Goal: Task Accomplishment & Management: Manage account settings

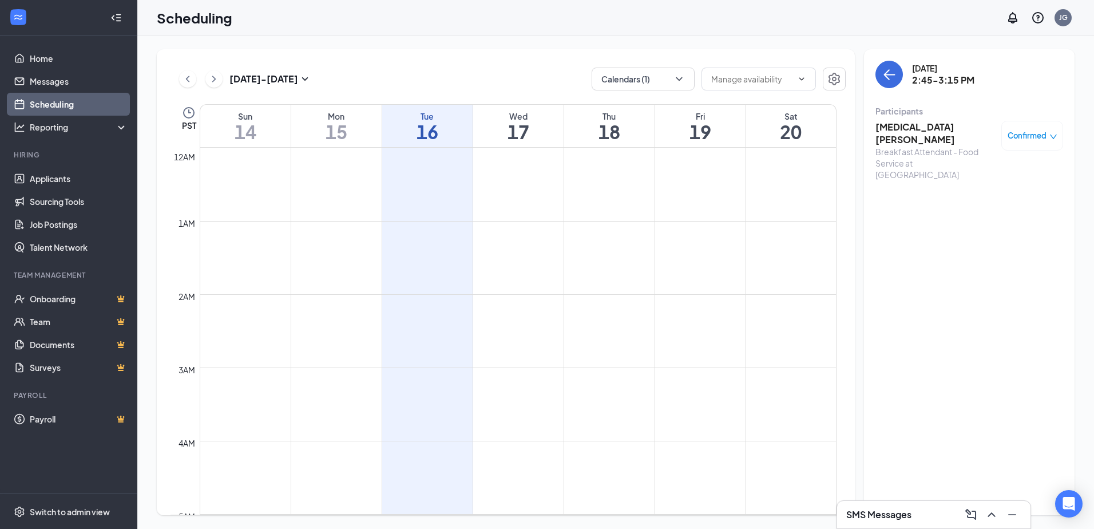
scroll to position [963, 0]
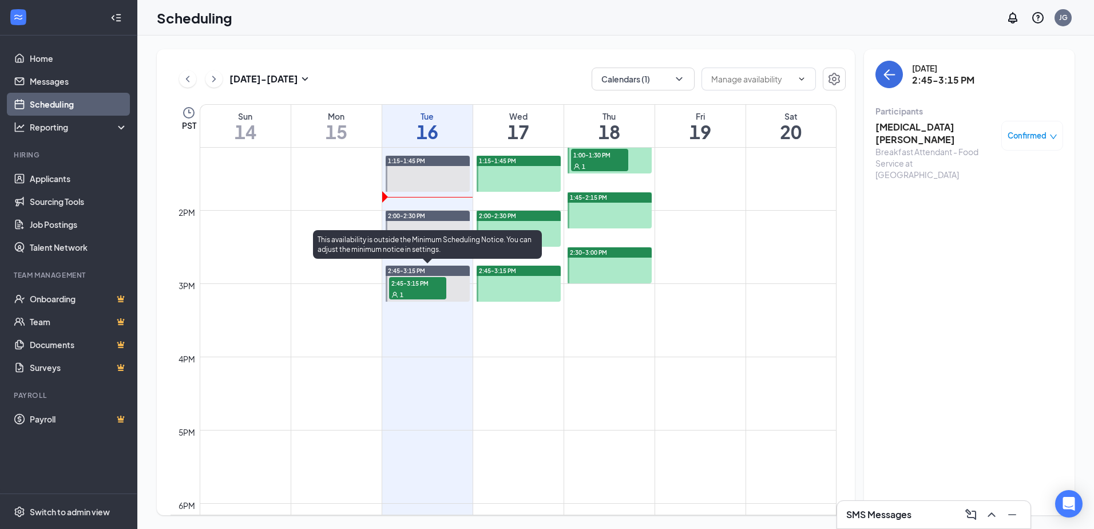
click at [432, 294] on div "1" at bounding box center [417, 293] width 57 height 11
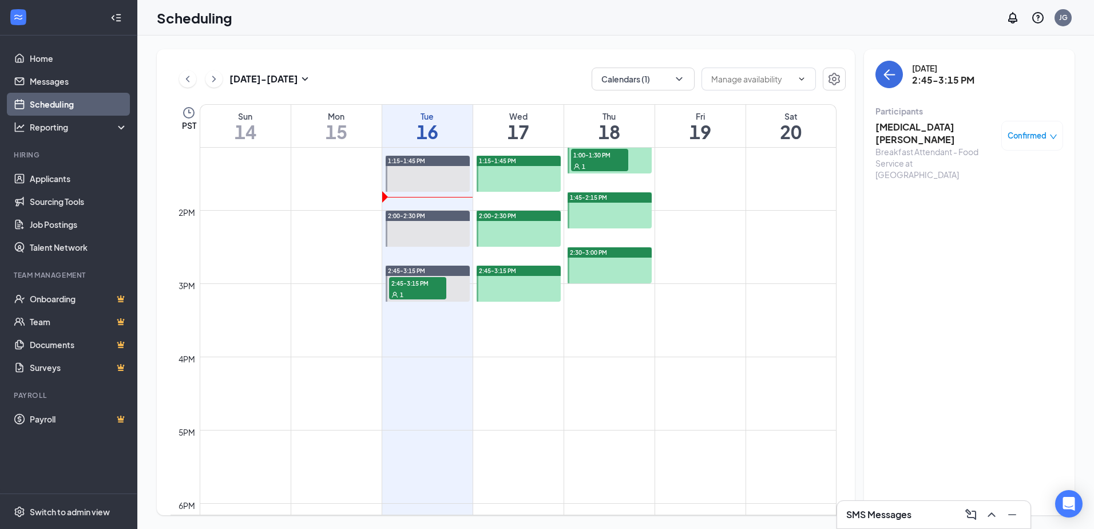
scroll to position [791, 0]
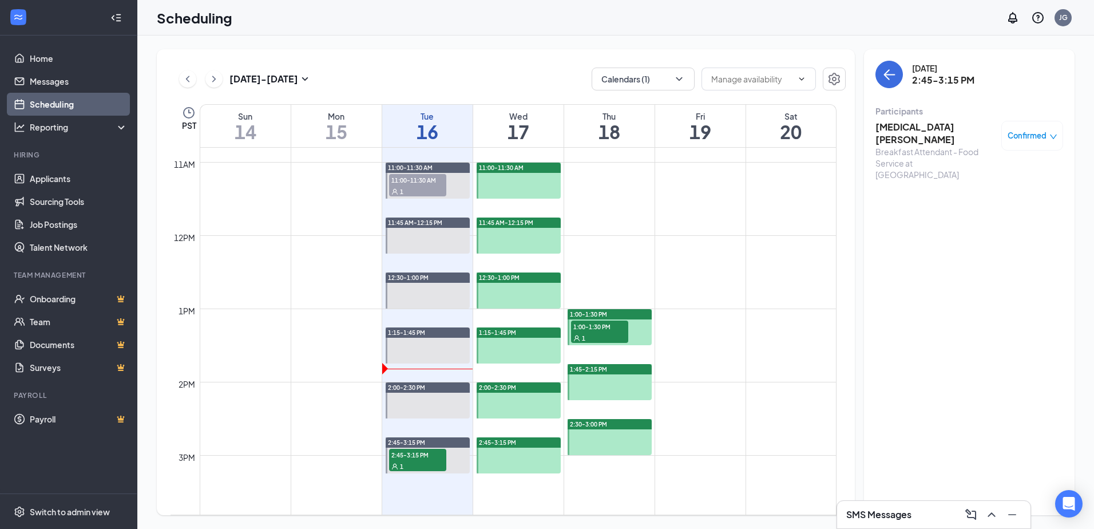
click at [616, 343] on div "1:00-1:30 PM 1" at bounding box center [600, 331] width 60 height 25
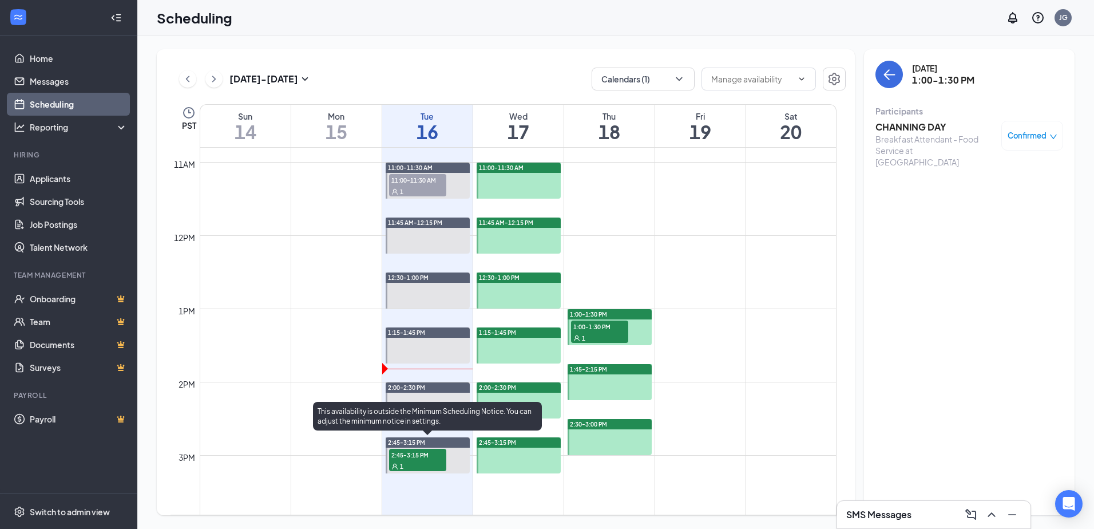
drag, startPoint x: 432, startPoint y: 456, endPoint x: 370, endPoint y: 45, distance: 415.5
click at [432, 455] on span "2:45-3:15 PM" at bounding box center [417, 454] width 57 height 11
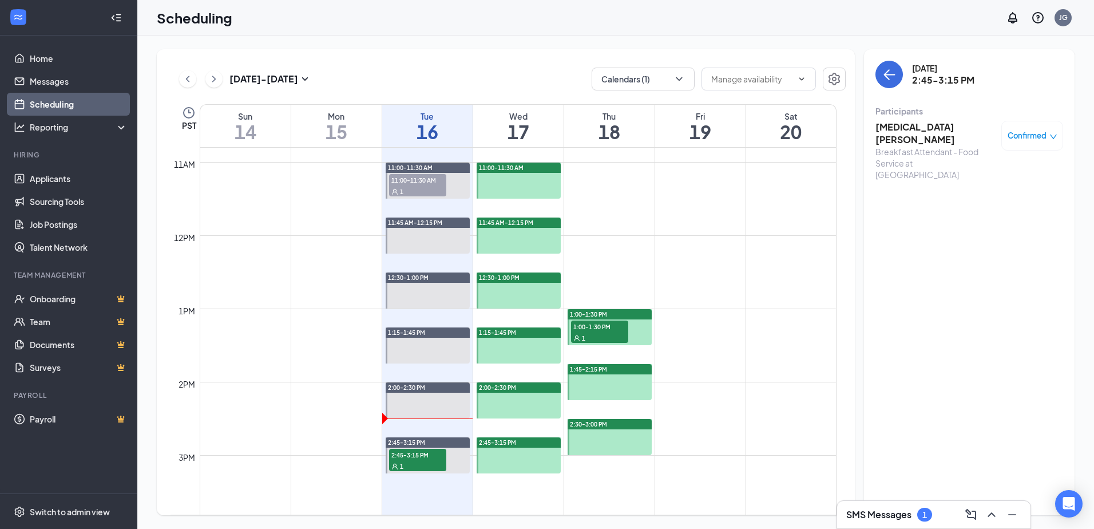
click at [901, 517] on h3 "SMS Messages" at bounding box center [878, 514] width 65 height 13
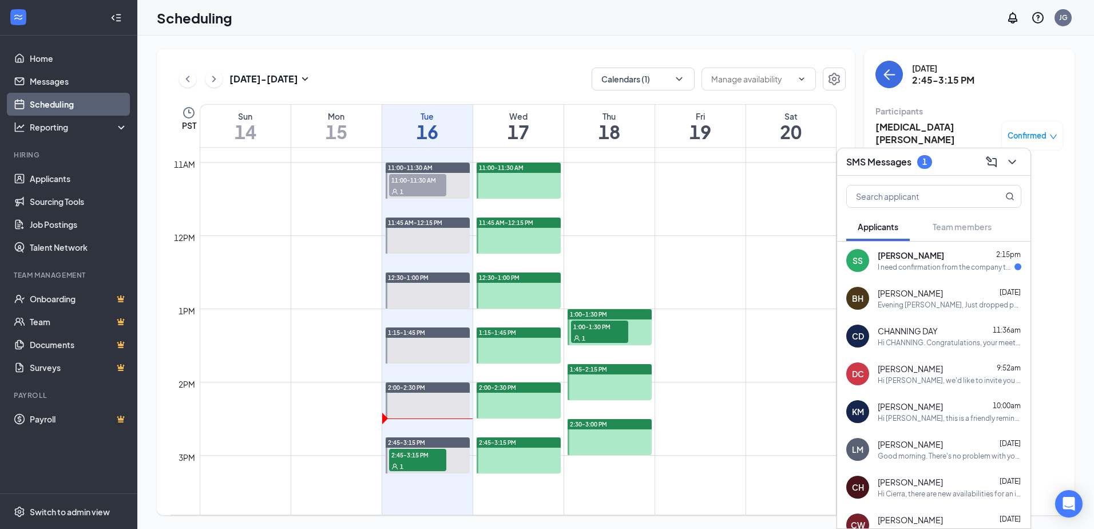
drag, startPoint x: 884, startPoint y: 255, endPoint x: 878, endPoint y: 248, distance: 8.9
click at [883, 254] on span "[PERSON_NAME]" at bounding box center [911, 255] width 66 height 11
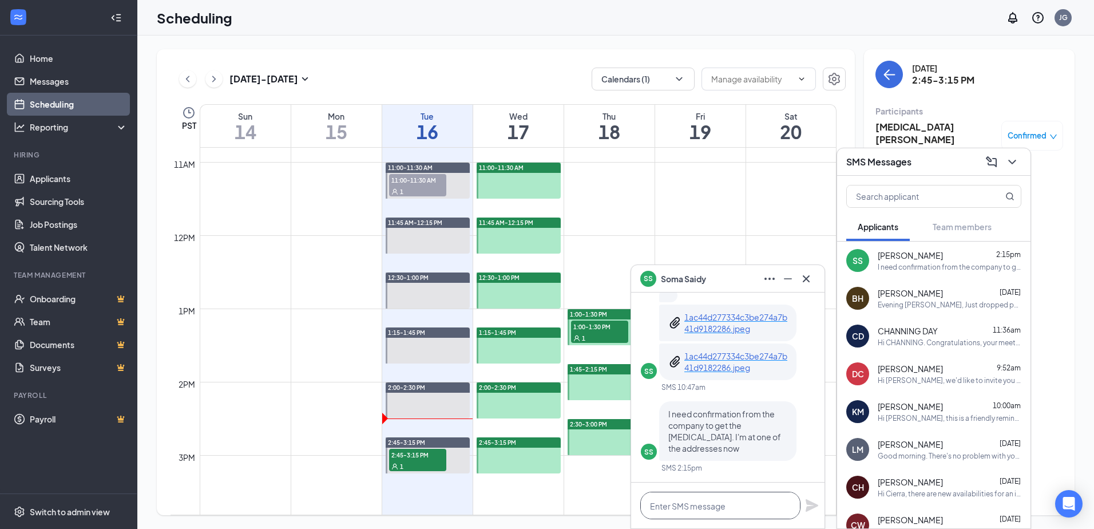
click at [739, 508] on textarea at bounding box center [720, 505] width 160 height 27
type textarea "I"
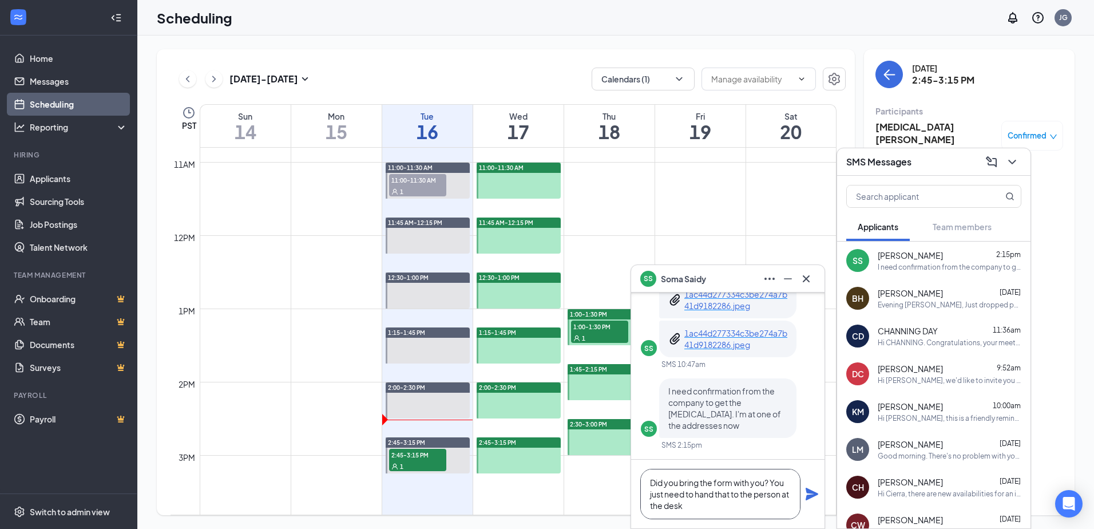
type textarea "Did you bring the form with you? You just need to hand that to the person at th…"
click at [810, 492] on icon "Plane" at bounding box center [812, 494] width 13 height 13
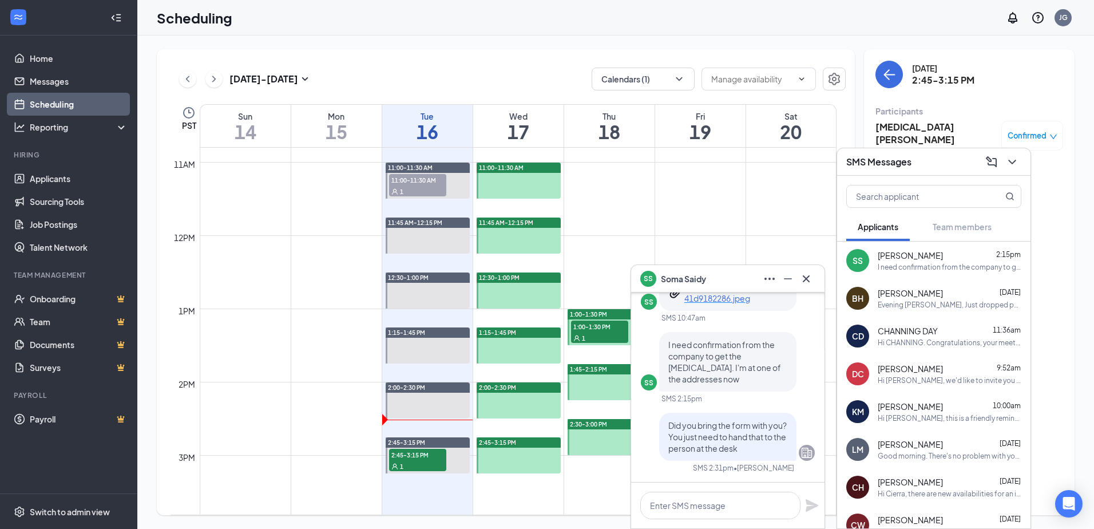
scroll to position [0, 0]
click at [789, 277] on icon "Minimize" at bounding box center [788, 279] width 14 height 14
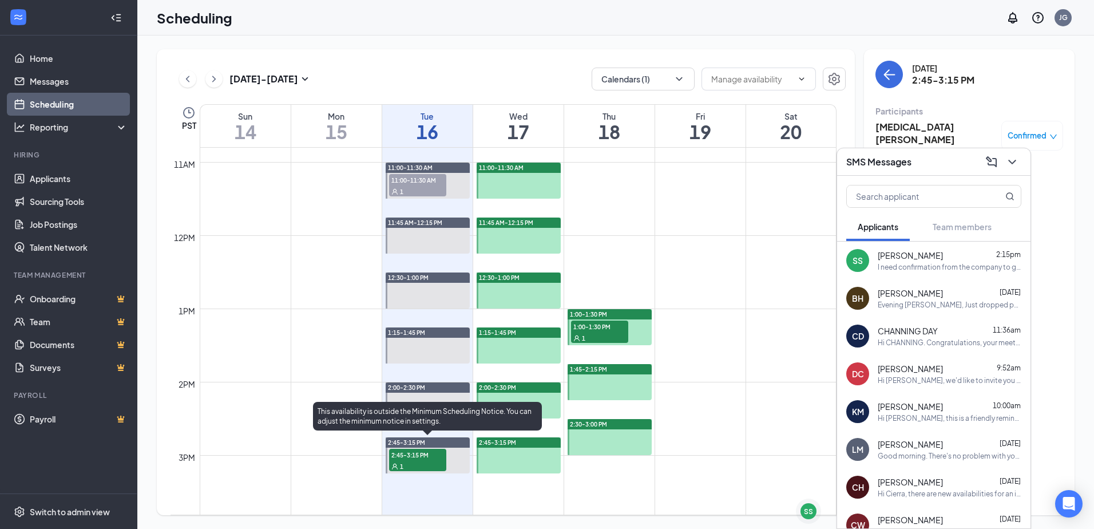
click at [422, 464] on div "1" at bounding box center [417, 465] width 57 height 11
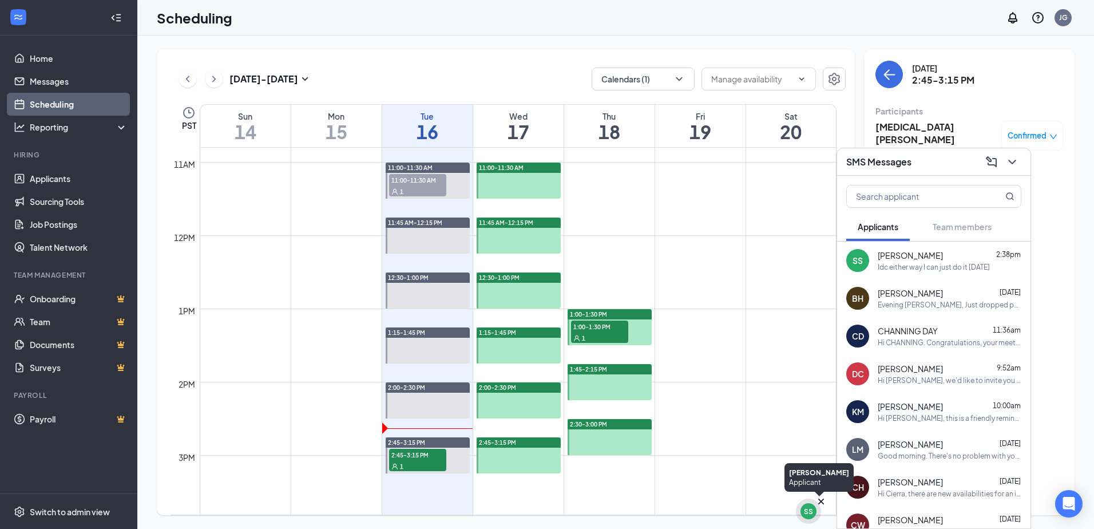
click at [806, 510] on div "SS" at bounding box center [808, 511] width 9 height 10
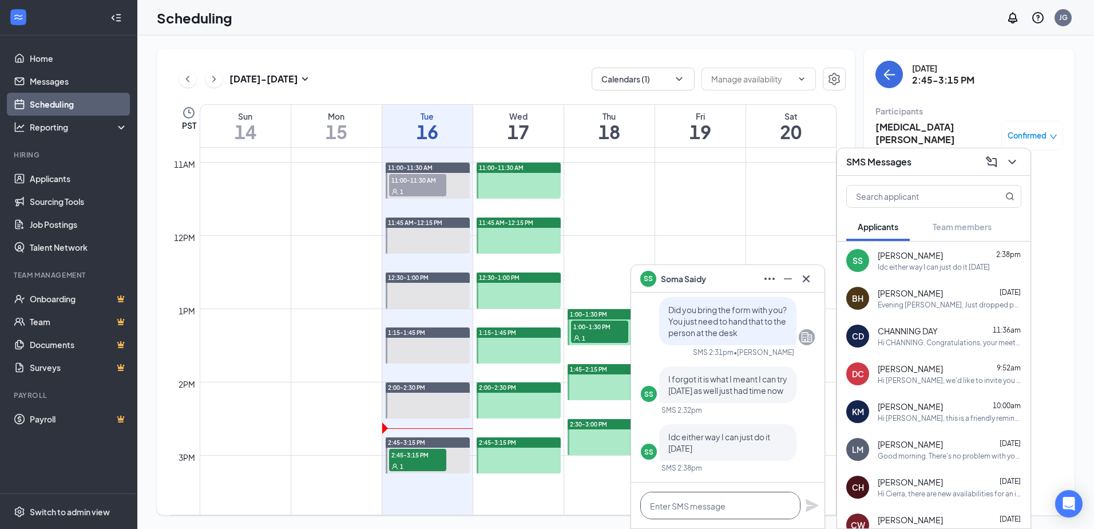
click at [731, 501] on textarea at bounding box center [720, 505] width 160 height 27
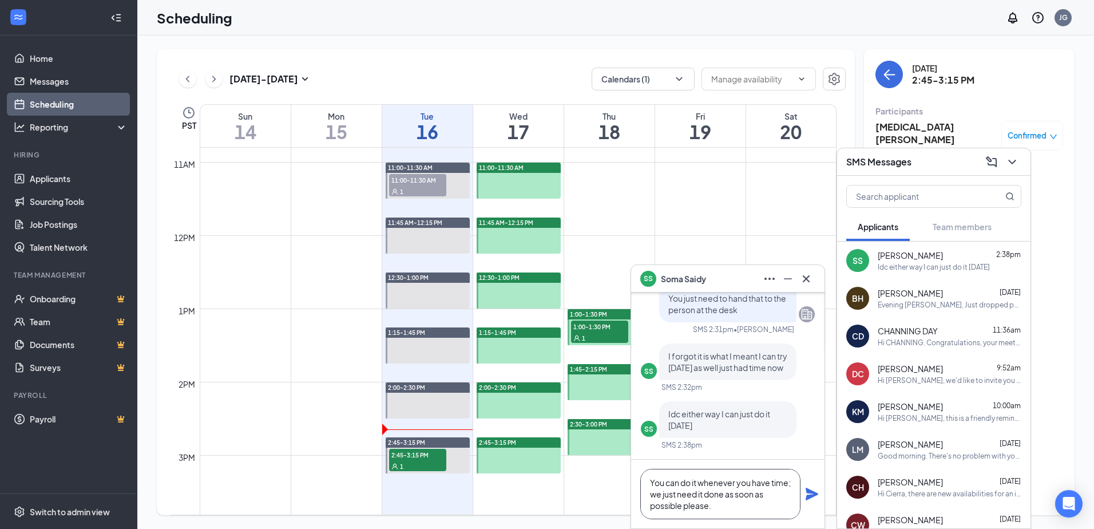
type textarea "You can do it whenever you have time; we just need it done as soon as possible …"
click at [809, 496] on icon "Plane" at bounding box center [812, 494] width 13 height 13
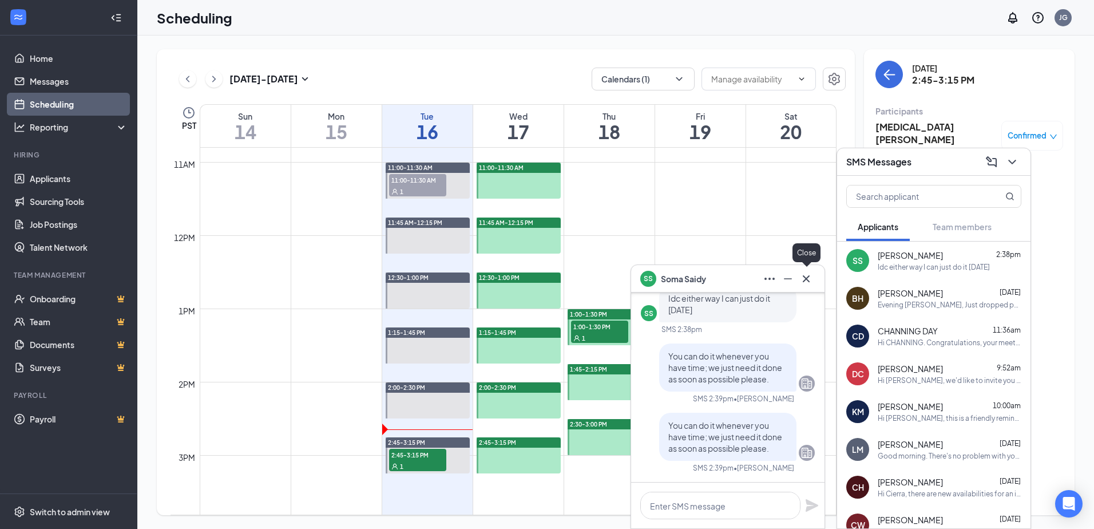
drag, startPoint x: 809, startPoint y: 277, endPoint x: 903, endPoint y: 221, distance: 109.0
click at [809, 276] on icon "Cross" at bounding box center [807, 279] width 14 height 14
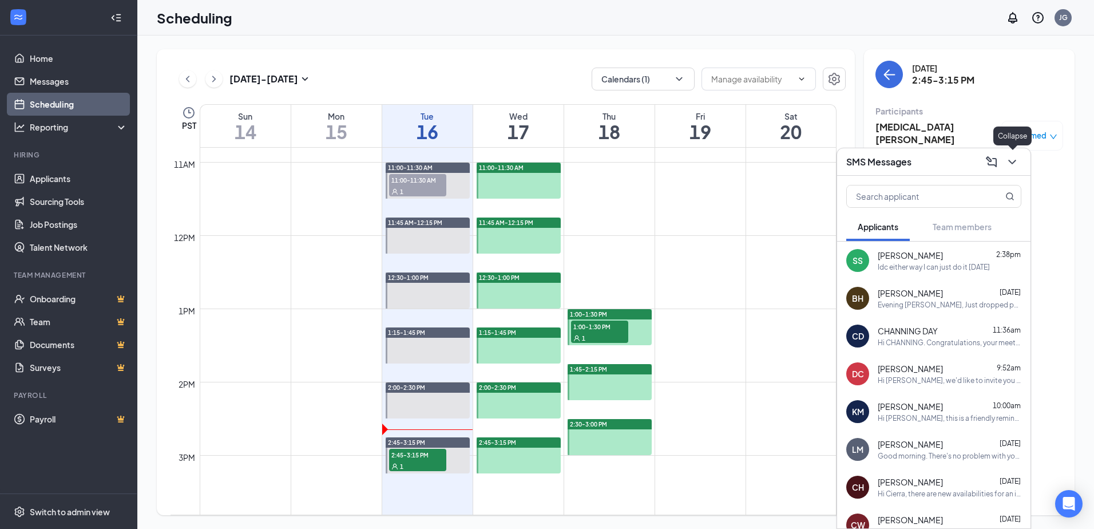
click at [1021, 168] on div at bounding box center [1011, 162] width 21 height 18
drag, startPoint x: 1021, startPoint y: 159, endPoint x: 918, endPoint y: 173, distance: 104.0
click at [1020, 159] on button at bounding box center [1012, 162] width 18 height 18
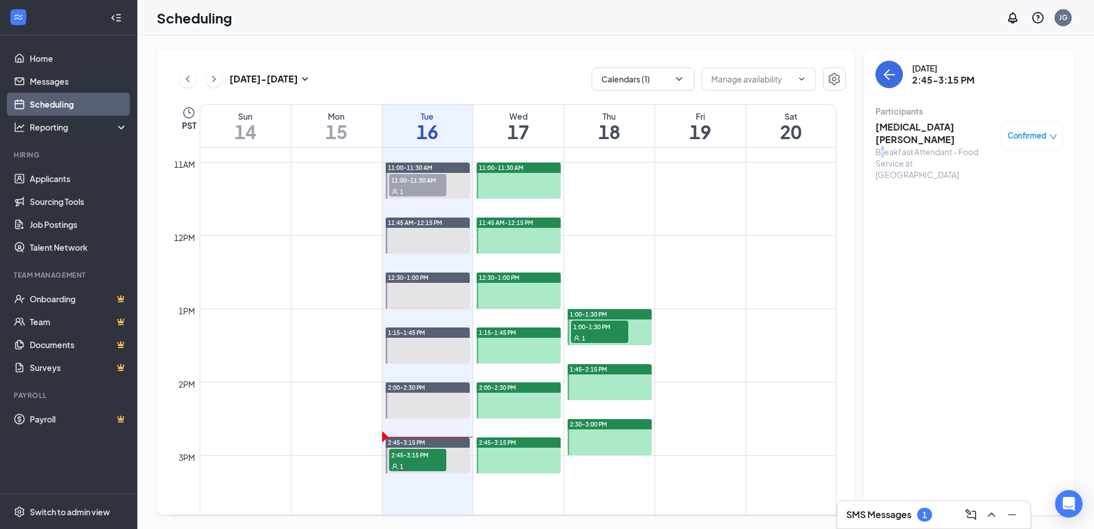
click at [883, 146] on div "Breakfast Attendant - Food Service at [GEOGRAPHIC_DATA]" at bounding box center [936, 163] width 120 height 34
drag, startPoint x: 883, startPoint y: 133, endPoint x: 889, endPoint y: 125, distance: 9.8
click at [889, 126] on h3 "[MEDICAL_DATA][PERSON_NAME]" at bounding box center [936, 133] width 120 height 25
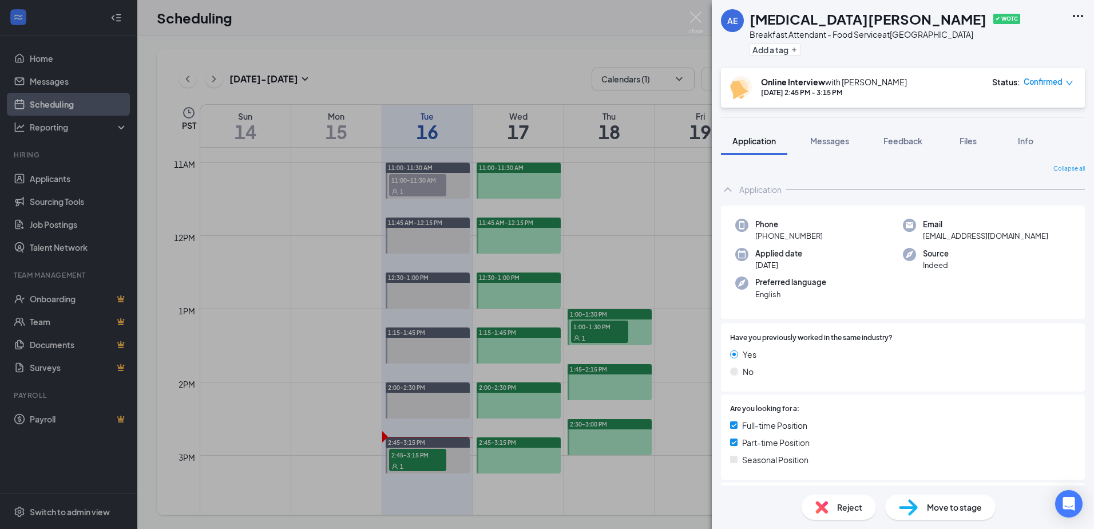
scroll to position [286, 0]
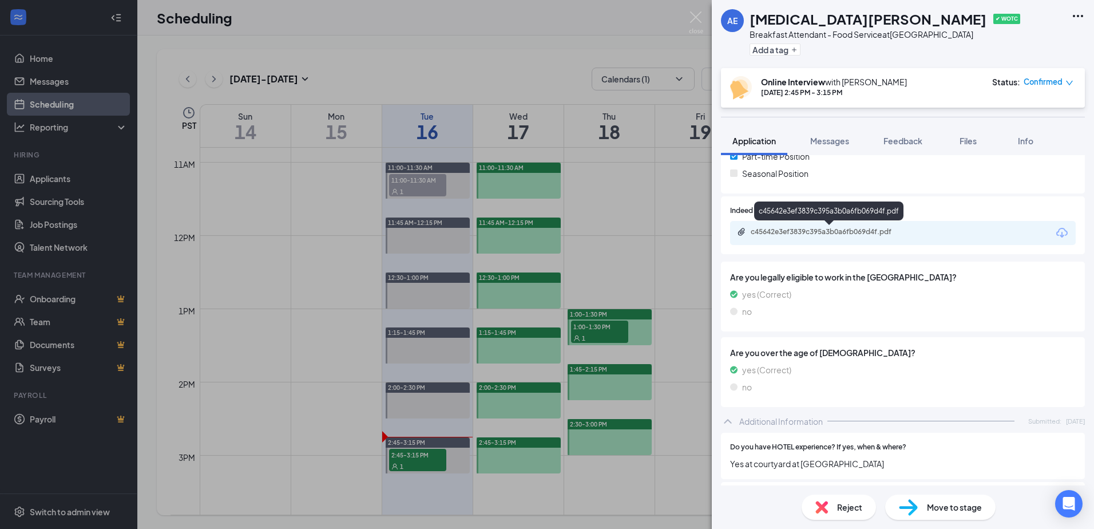
click at [779, 233] on div "c45642e3ef3839c395a3b0a6fb069d4f.pdf" at bounding box center [831, 231] width 160 height 9
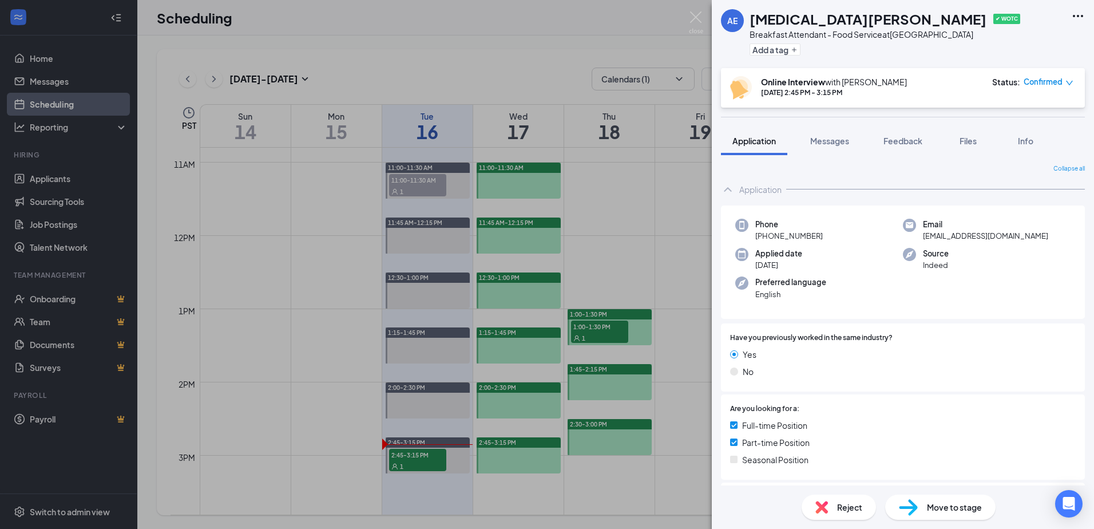
scroll to position [229, 0]
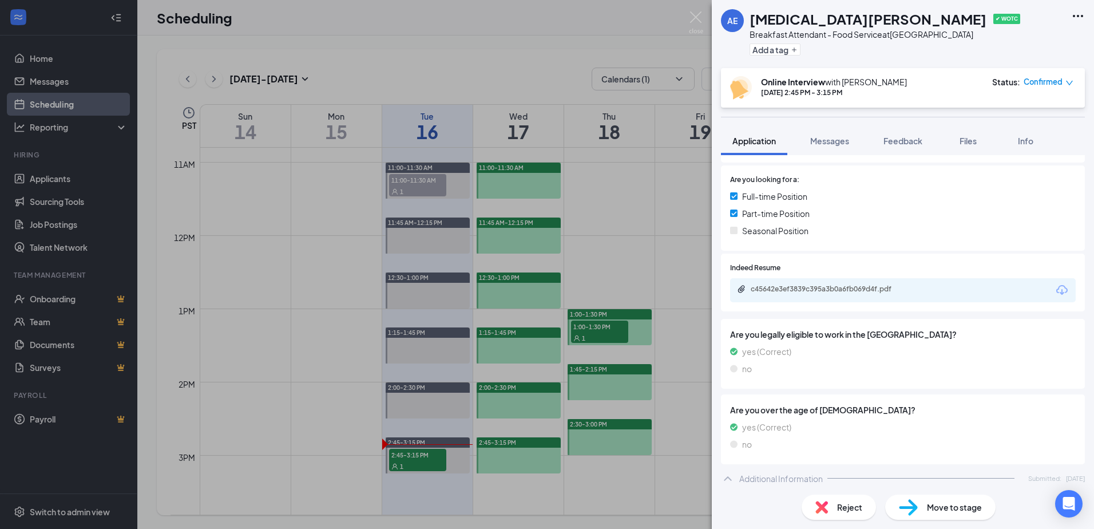
click at [770, 296] on div "c45642e3ef3839c395a3b0a6fb069d4f.pdf" at bounding box center [903, 290] width 346 height 24
click at [771, 291] on div "c45642e3ef3839c395a3b0a6fb069d4f.pdf" at bounding box center [831, 288] width 160 height 9
click at [690, 18] on img at bounding box center [696, 22] width 14 height 22
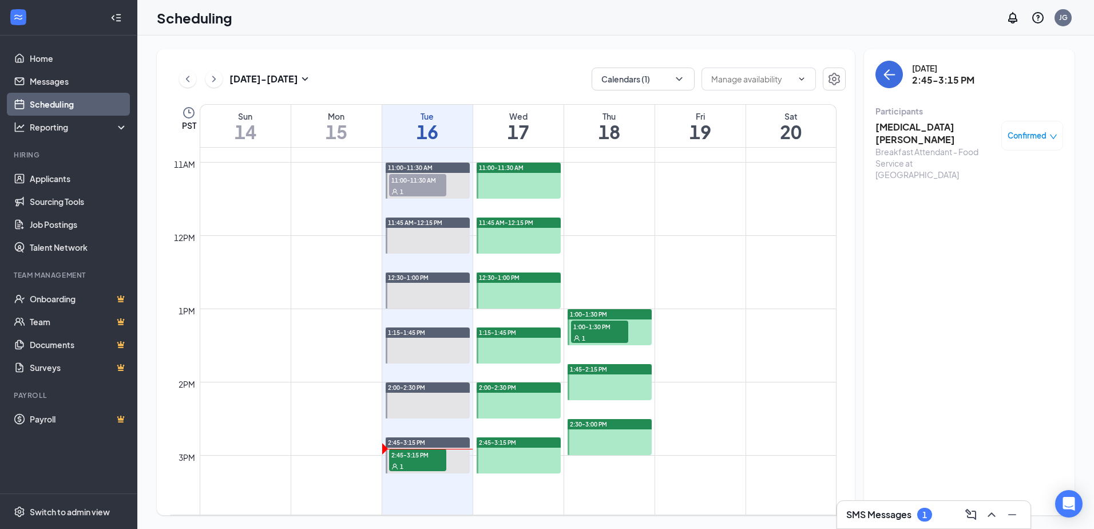
drag, startPoint x: 541, startPoint y: 62, endPoint x: 550, endPoint y: 56, distance: 11.0
click at [543, 63] on div "[DATE] - [DATE] Calendars (1) PST Sun 14 Mon 15 Tue 16 Wed 17 Thu 18 Fri 19 Sat…" at bounding box center [506, 282] width 698 height 466
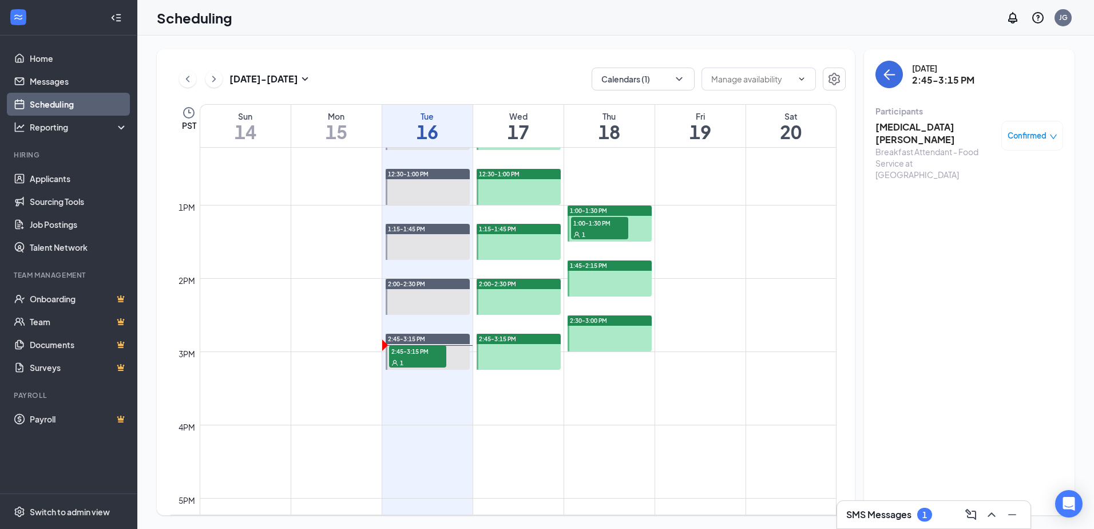
scroll to position [906, 0]
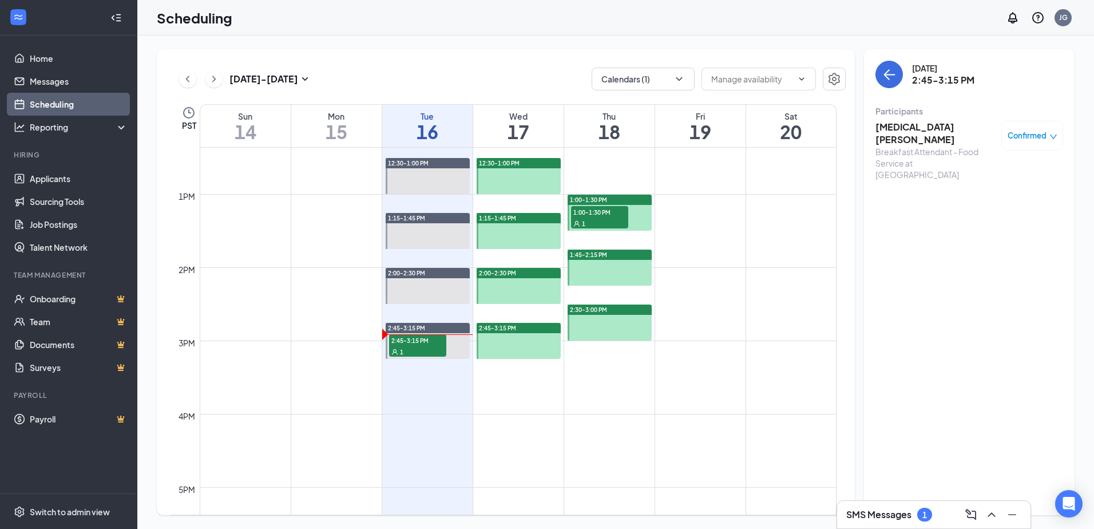
click at [581, 229] on div "1:00-1:30 PM 1:00-1:30 PM 1" at bounding box center [610, 213] width 84 height 36
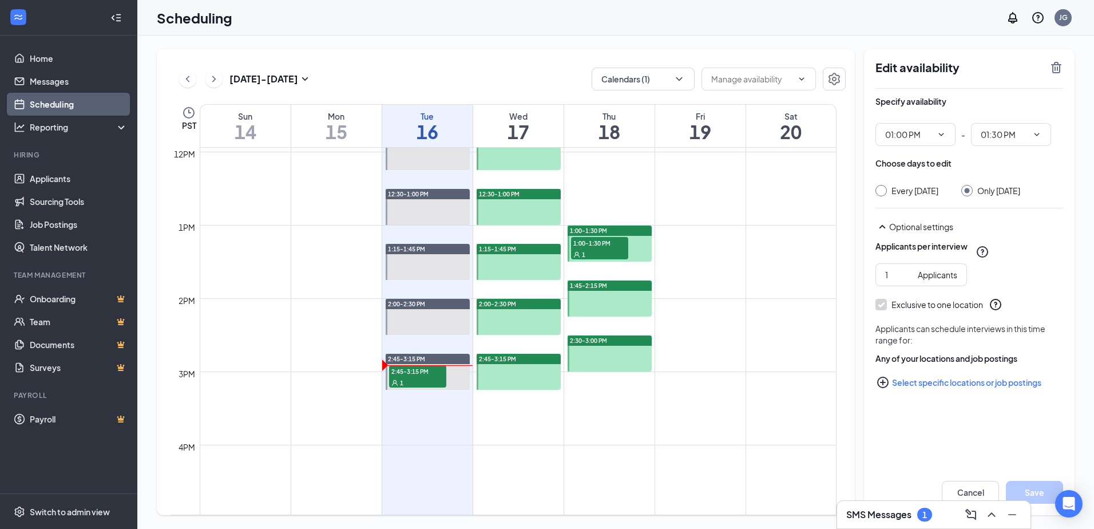
scroll to position [849, 0]
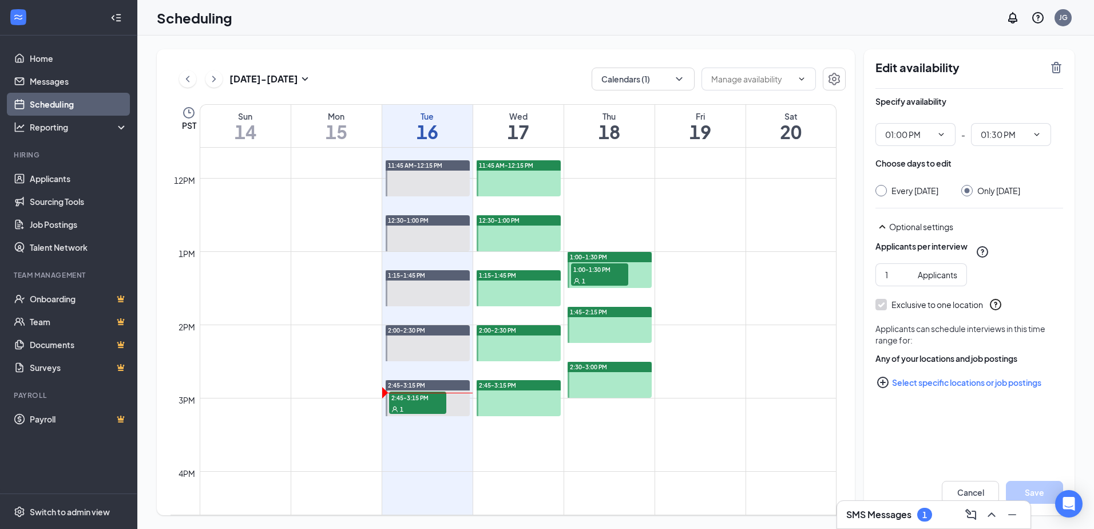
click at [900, 525] on div "SMS Messages 1" at bounding box center [933, 514] width 193 height 27
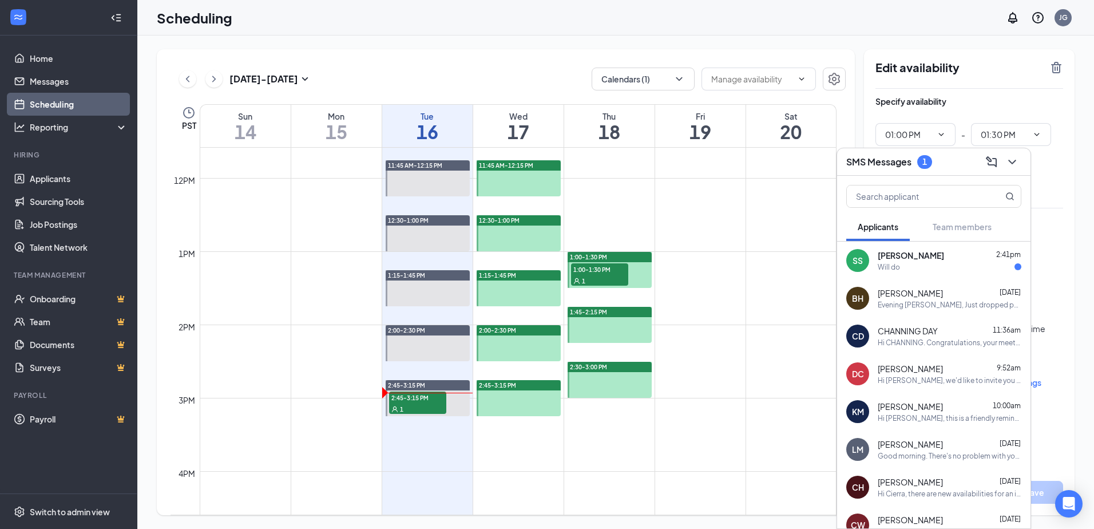
click at [947, 259] on div "[PERSON_NAME] 2:41pm" at bounding box center [950, 255] width 144 height 11
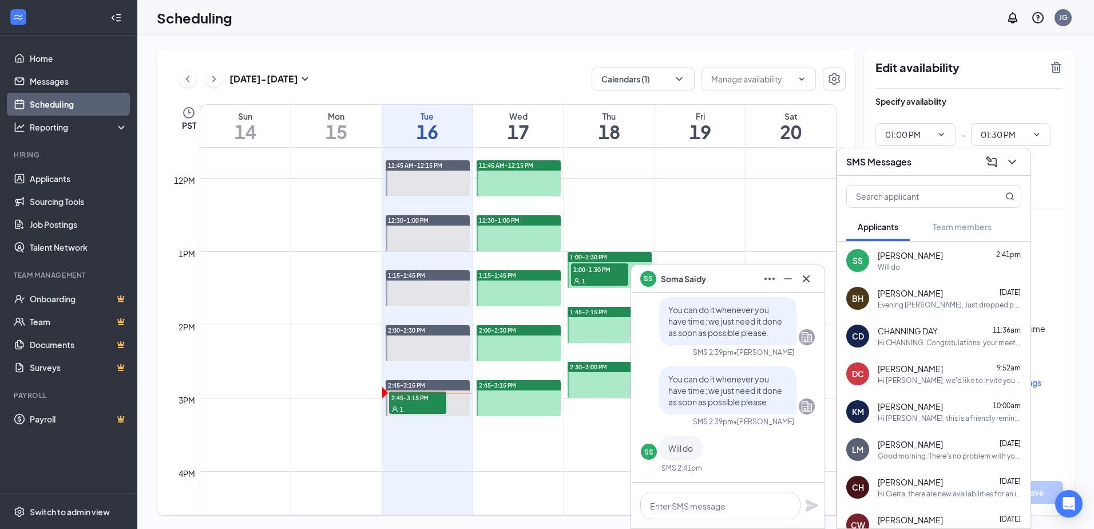
drag, startPoint x: 811, startPoint y: 282, endPoint x: 841, endPoint y: 250, distance: 43.7
click at [811, 282] on icon "Cross" at bounding box center [807, 279] width 14 height 14
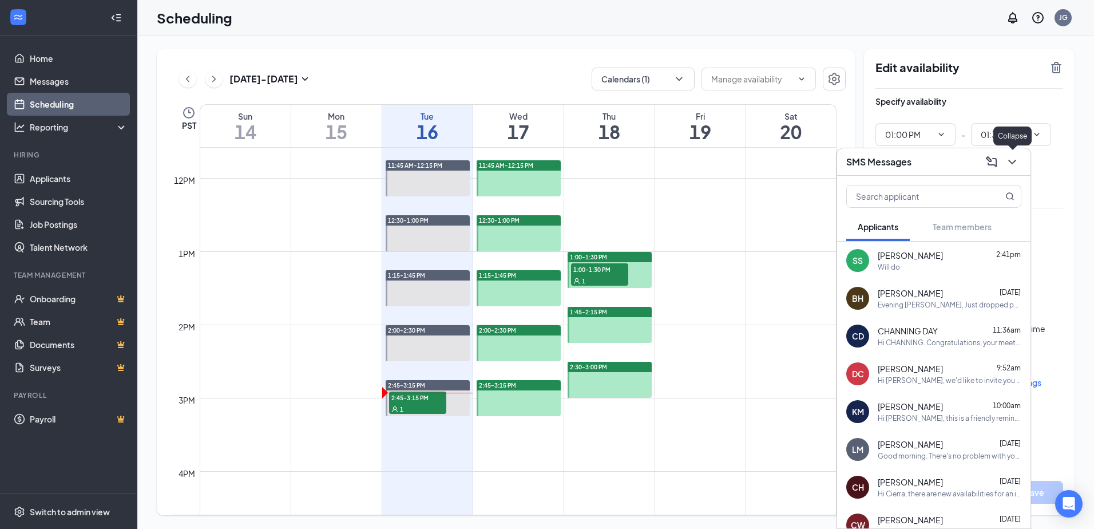
click at [1010, 160] on icon "ChevronDown" at bounding box center [1011, 162] width 7 height 5
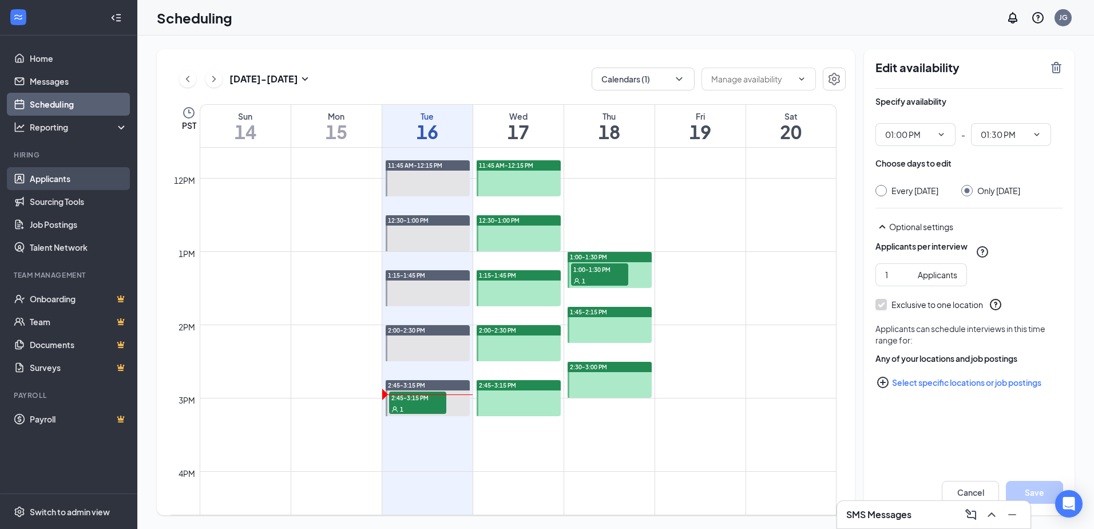
click at [54, 181] on link "Applicants" at bounding box center [79, 178] width 98 height 23
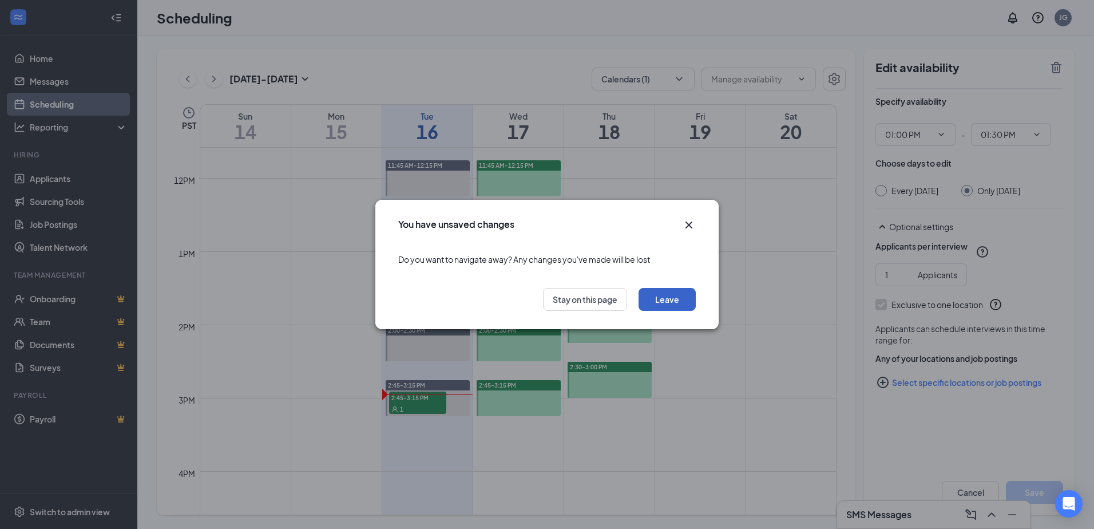
click at [674, 302] on button "Leave" at bounding box center [667, 299] width 57 height 23
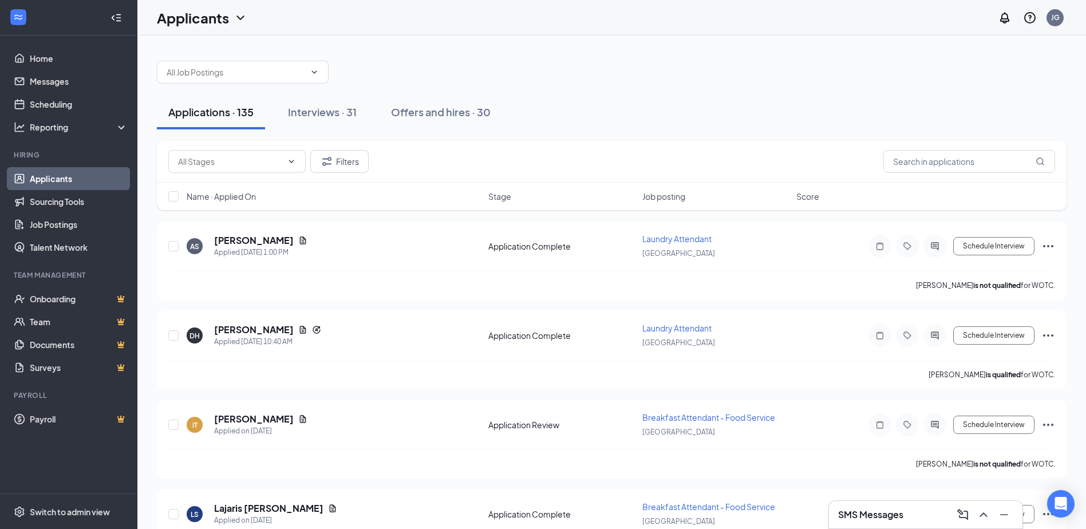
drag, startPoint x: 912, startPoint y: 523, endPoint x: 911, endPoint y: 516, distance: 7.5
click at [914, 525] on div "SMS Messages" at bounding box center [925, 514] width 193 height 27
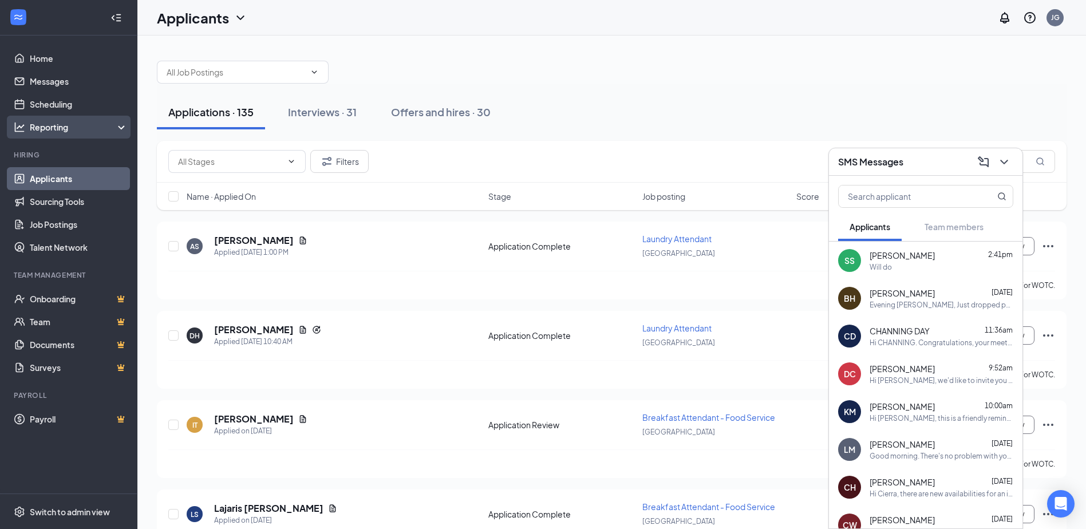
click at [56, 131] on div "Reporting" at bounding box center [79, 126] width 98 height 11
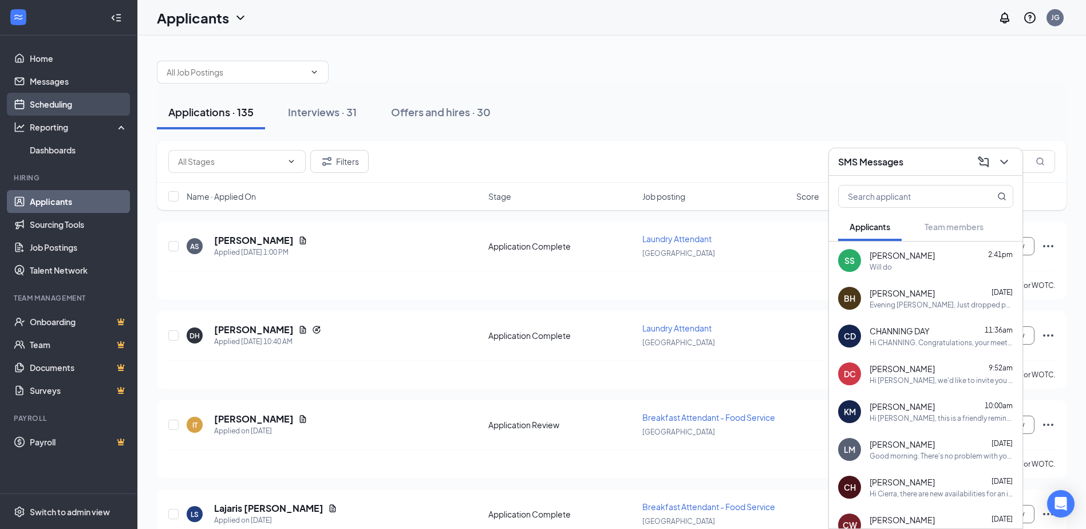
click at [48, 111] on link "Scheduling" at bounding box center [79, 104] width 98 height 23
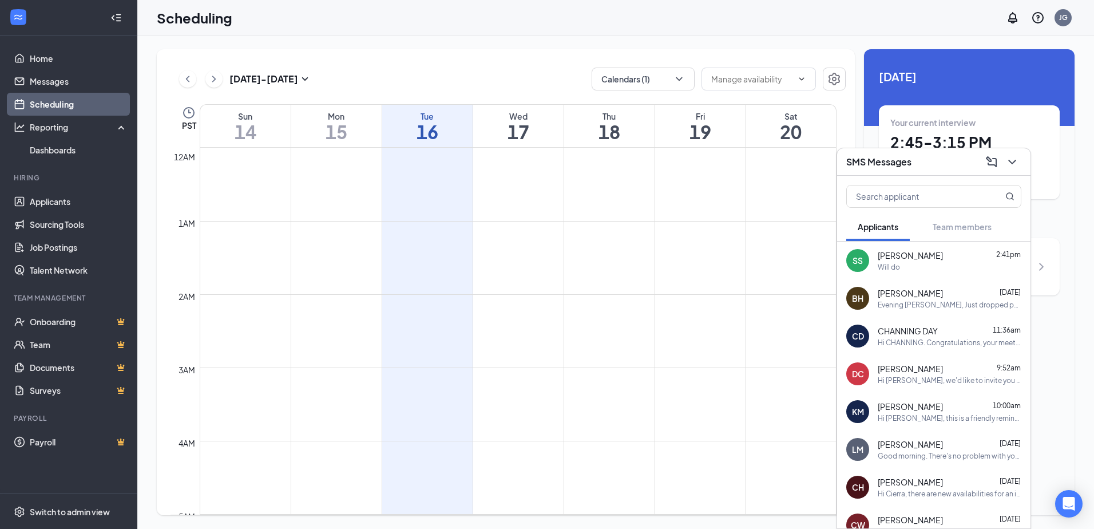
scroll to position [563, 0]
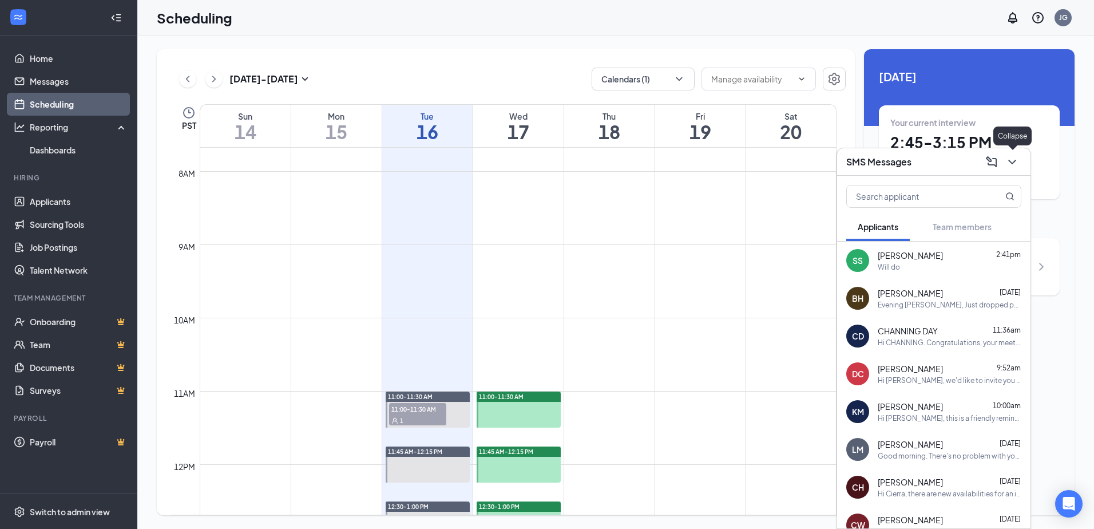
click at [1014, 165] on icon "ChevronDown" at bounding box center [1013, 162] width 14 height 14
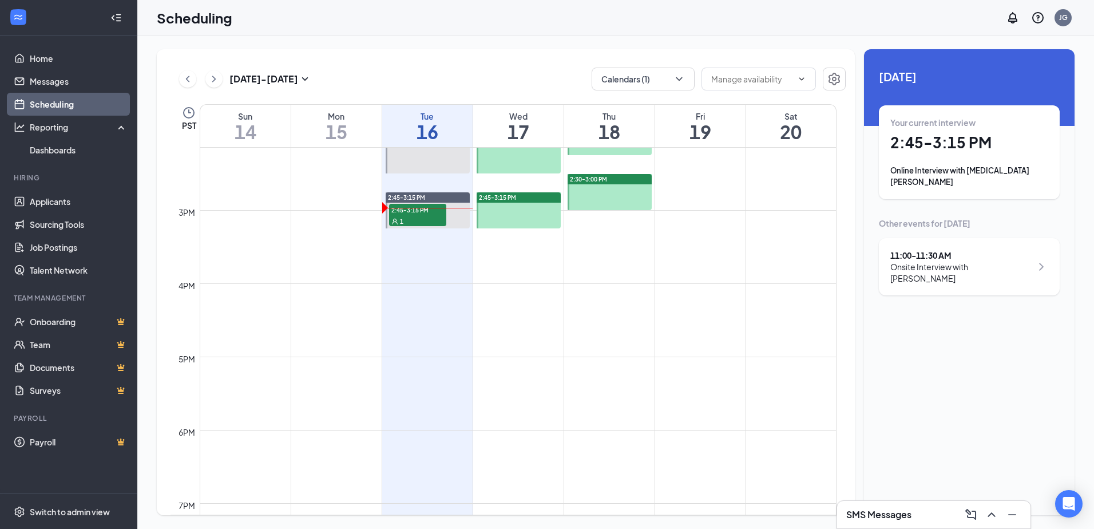
scroll to position [734, 0]
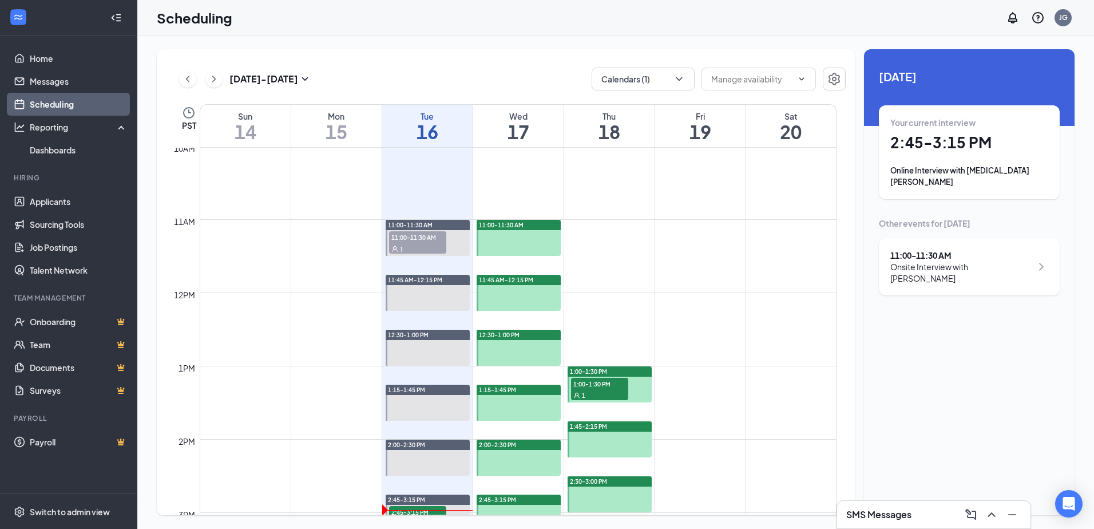
click at [988, 261] on div "Onsite Interview with [PERSON_NAME]" at bounding box center [961, 272] width 141 height 23
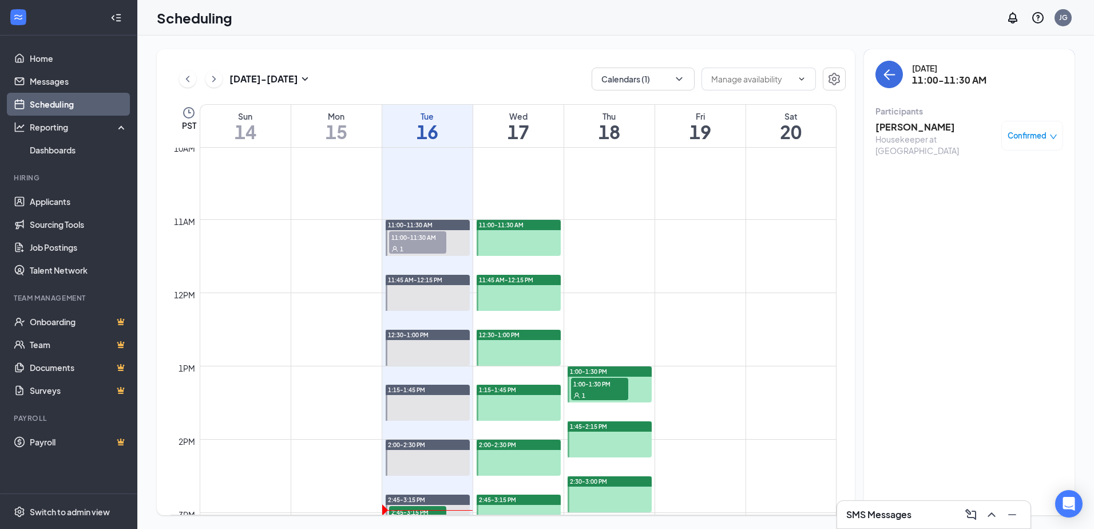
click at [401, 78] on div "[DATE] - [DATE] Calendars (1)" at bounding box center [508, 79] width 675 height 23
drag, startPoint x: 873, startPoint y: 52, endPoint x: 944, endPoint y: 37, distance: 72.5
click at [873, 50] on div "[DATE] 11:00-11:30 AM Participants [PERSON_NAME] Housekeeper at [GEOGRAPHIC_DAT…" at bounding box center [969, 282] width 211 height 466
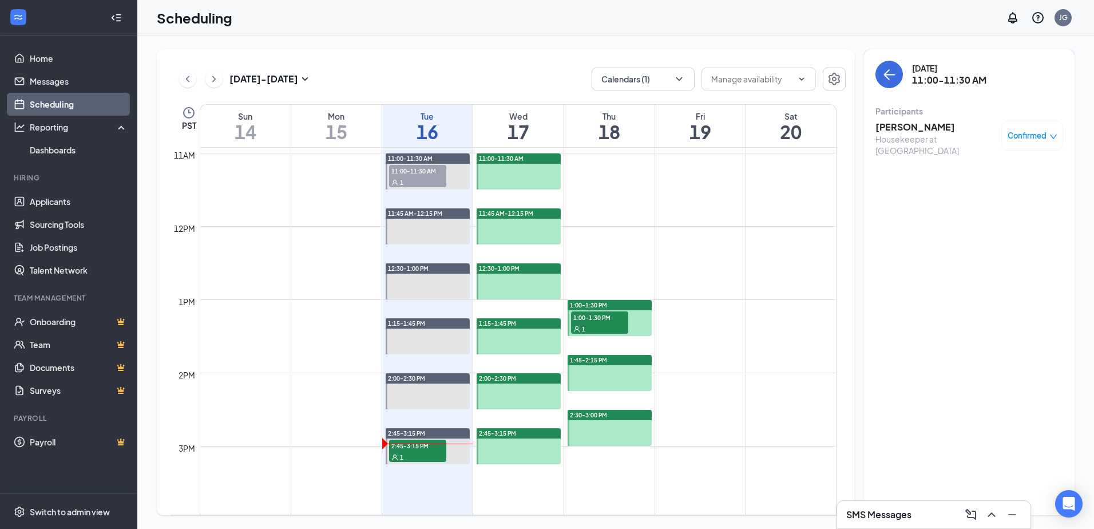
scroll to position [906, 0]
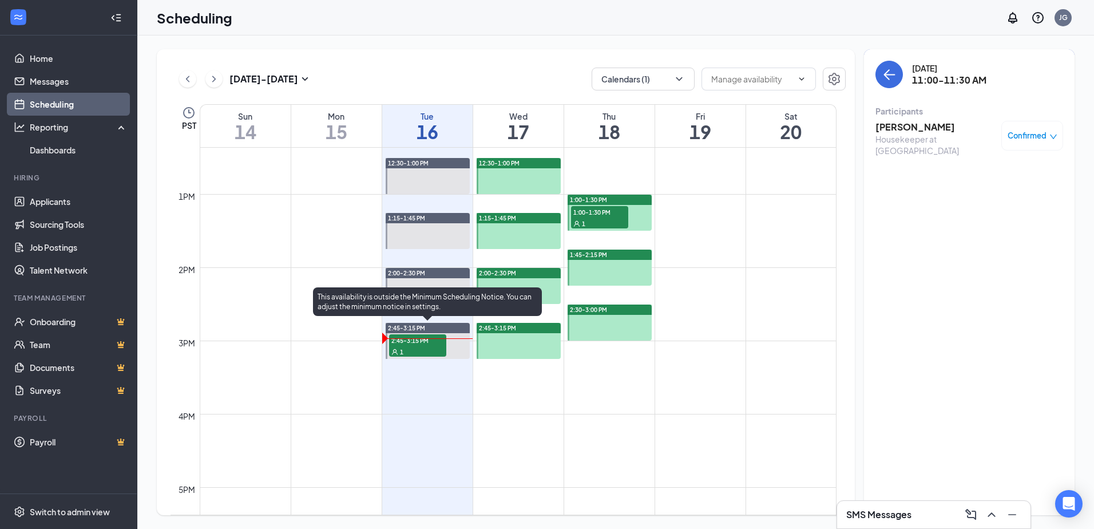
click at [400, 350] on span "1" at bounding box center [401, 352] width 3 height 8
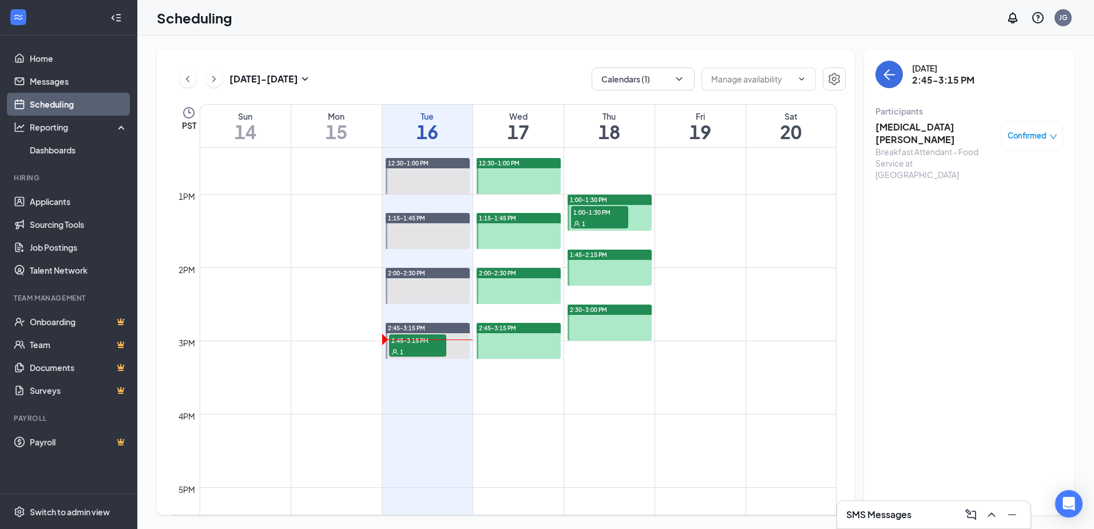
click at [907, 125] on h3 "[MEDICAL_DATA][PERSON_NAME]" at bounding box center [936, 133] width 120 height 25
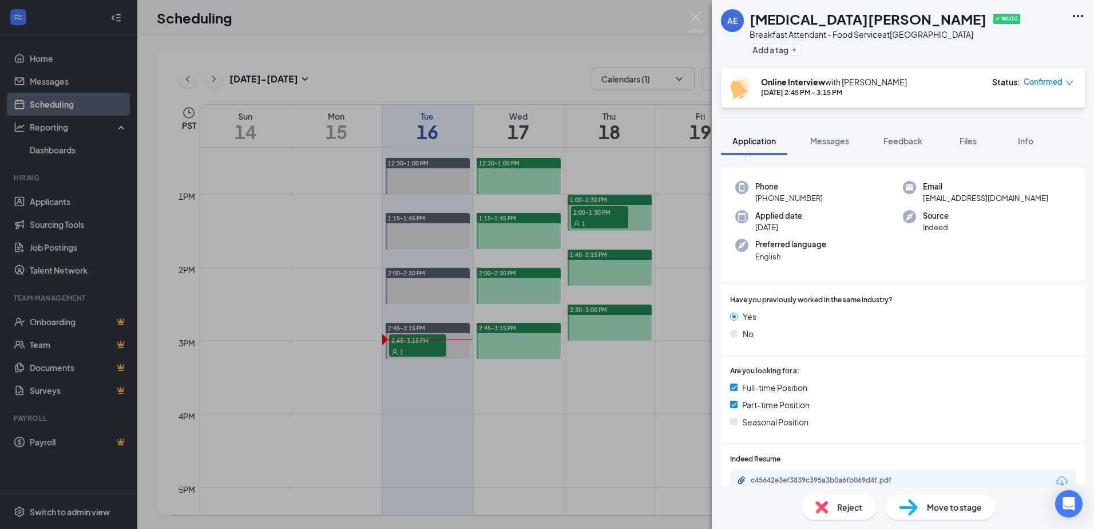
scroll to position [57, 0]
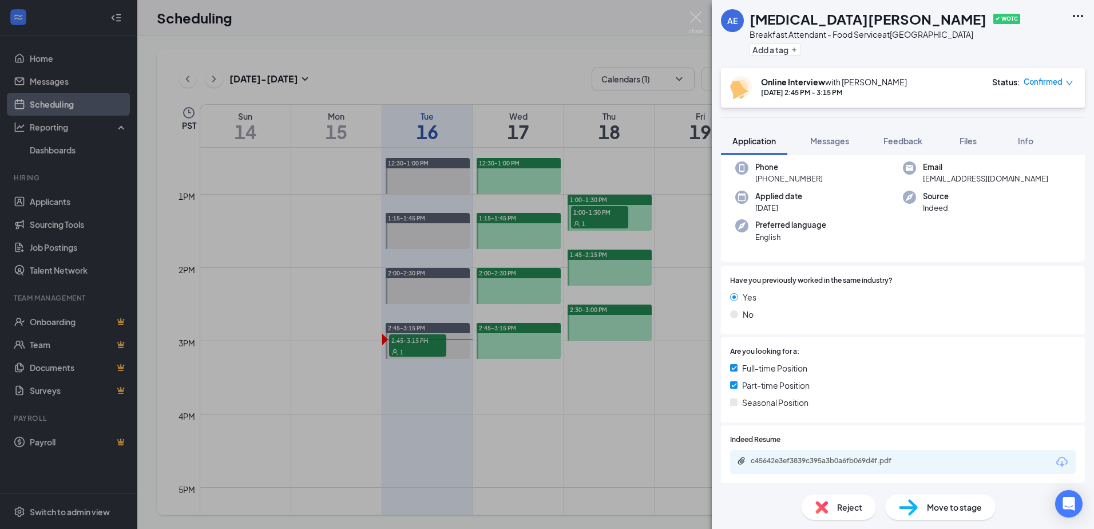
click at [939, 501] on span "Move to stage" at bounding box center [954, 507] width 55 height 13
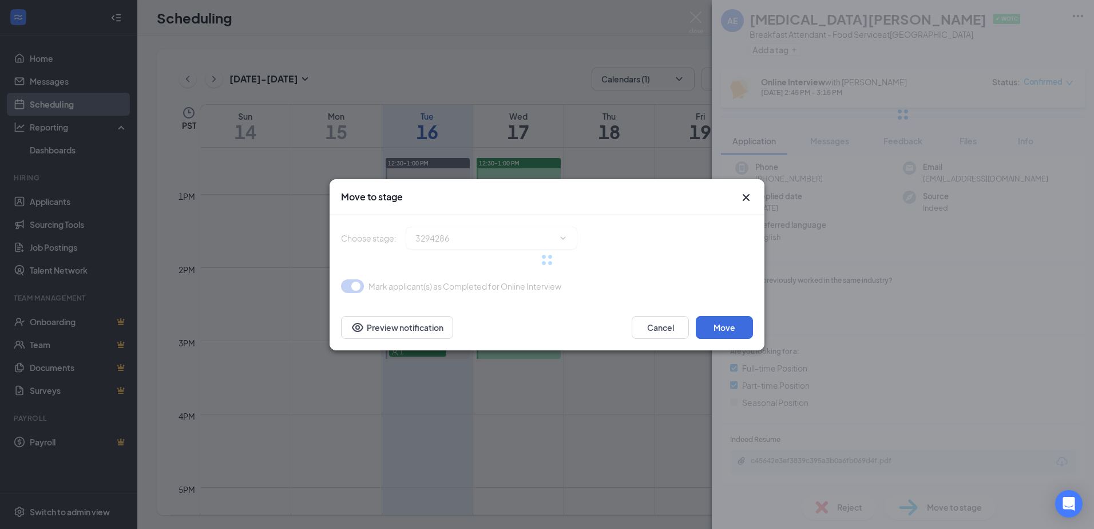
type input "Onsite Interview (next stage)"
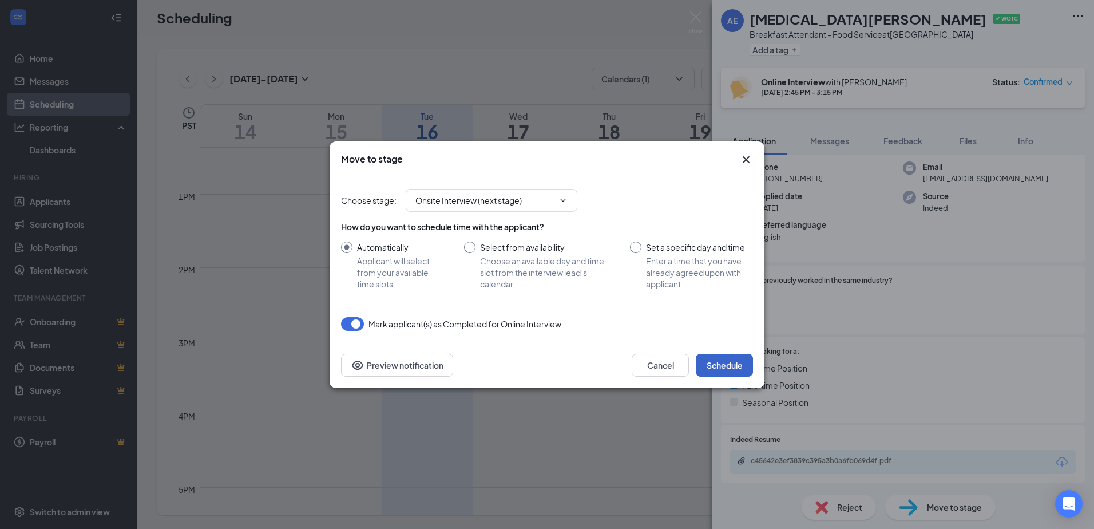
drag, startPoint x: 718, startPoint y: 363, endPoint x: 785, endPoint y: 139, distance: 234.1
click at [718, 363] on button "Schedule" at bounding box center [724, 365] width 57 height 23
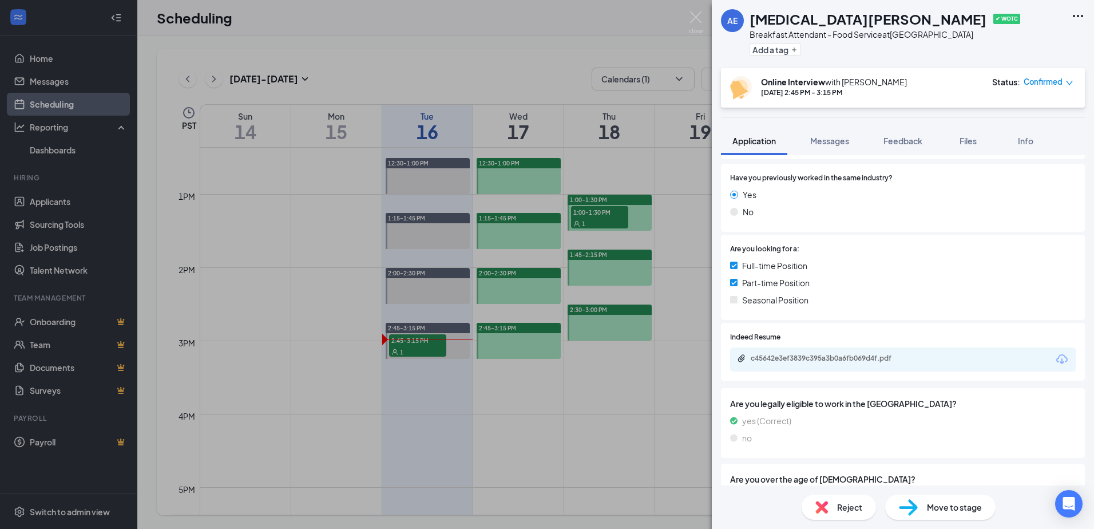
scroll to position [286, 0]
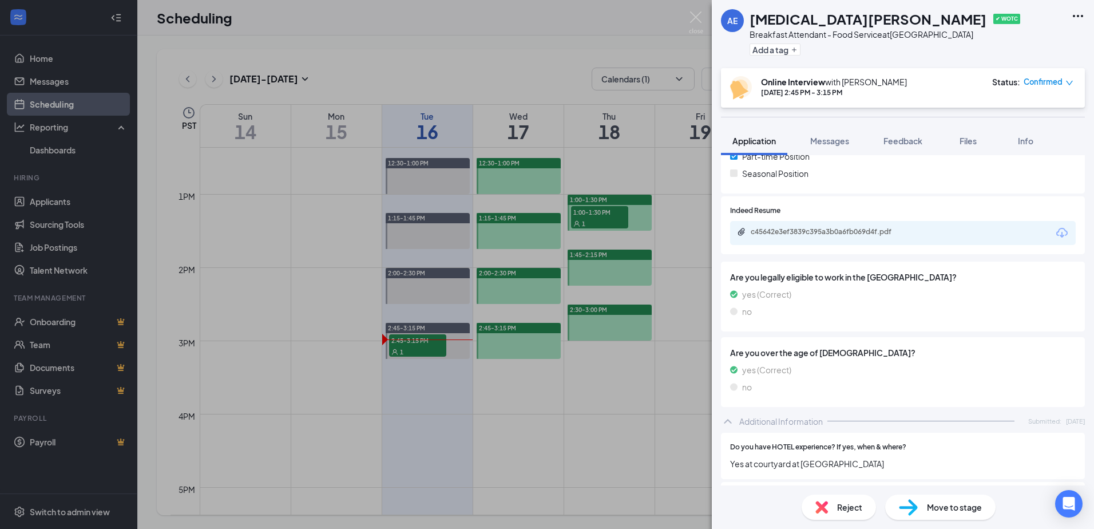
click at [932, 499] on div "Move to stage" at bounding box center [940, 506] width 110 height 25
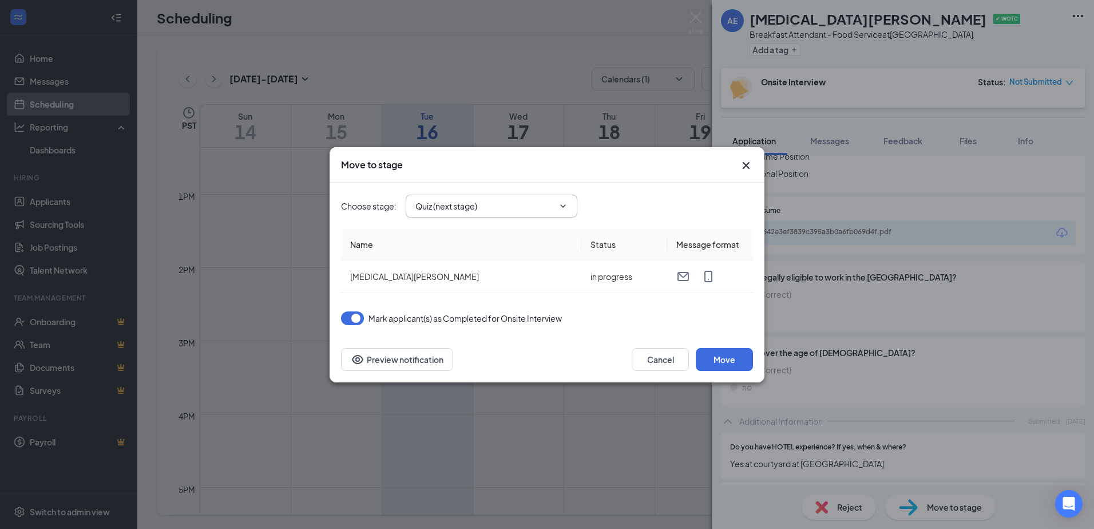
click at [566, 201] on icon "ChevronDown" at bounding box center [563, 205] width 9 height 9
click at [565, 201] on icon "ChevronDown" at bounding box center [563, 205] width 9 height 9
click at [562, 207] on icon "ChevronDown" at bounding box center [563, 205] width 9 height 9
click at [741, 165] on icon "Cross" at bounding box center [746, 166] width 14 height 14
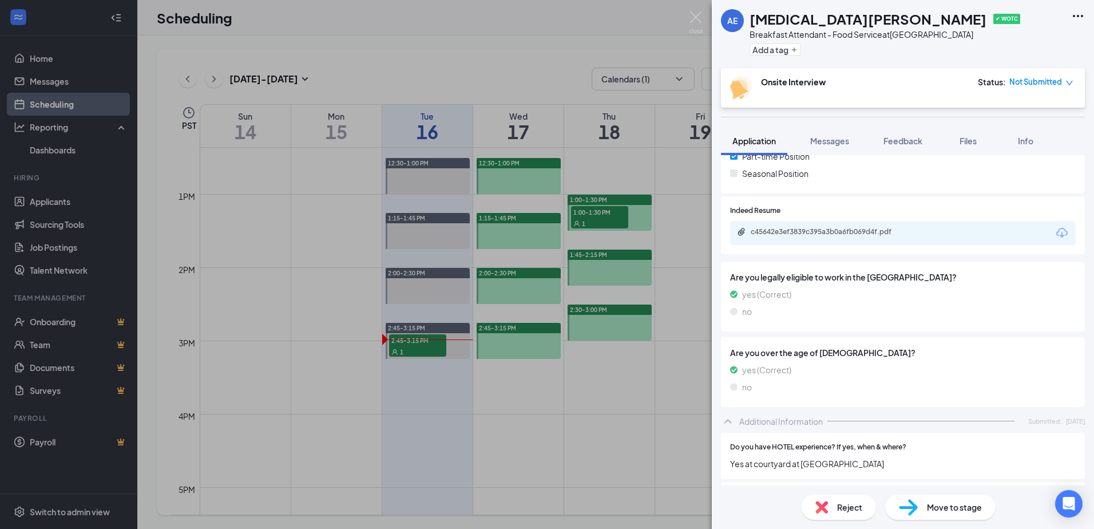
click at [921, 514] on div "Move to stage" at bounding box center [940, 506] width 110 height 25
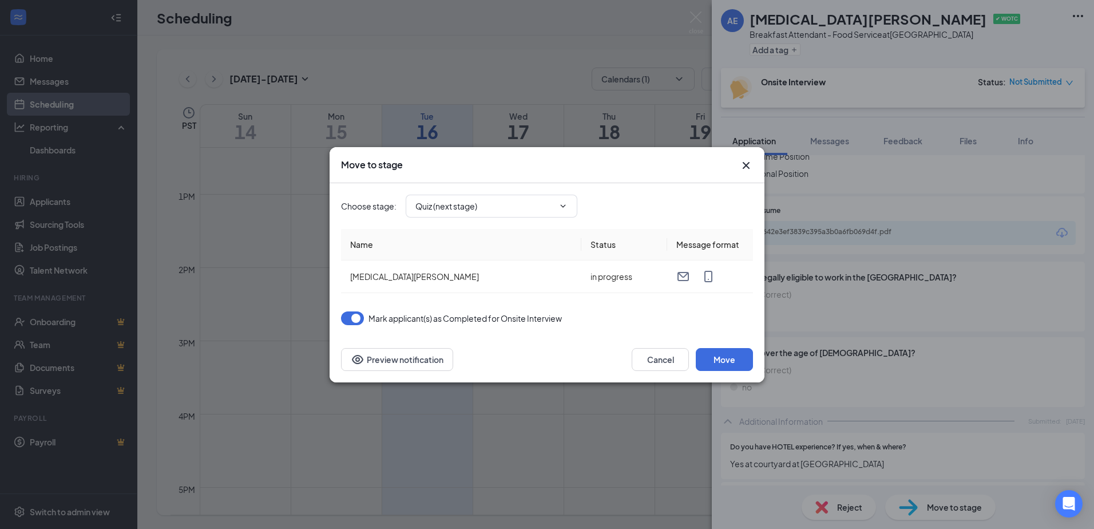
click at [478, 192] on div "Choose stage : Quiz (next stage)" at bounding box center [547, 206] width 412 height 46
click at [477, 207] on input "Quiz (next stage)" at bounding box center [484, 206] width 138 height 13
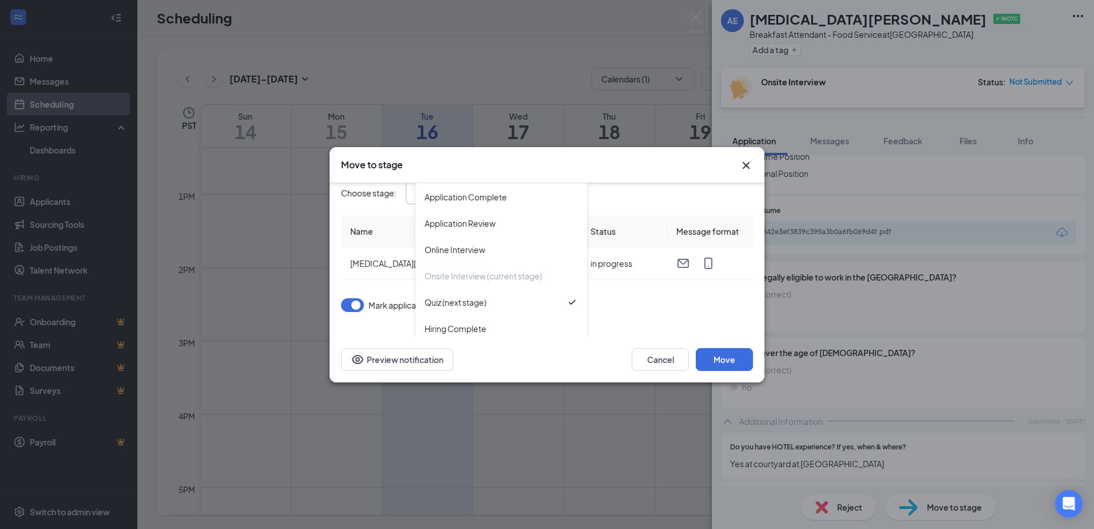
scroll to position [21, 0]
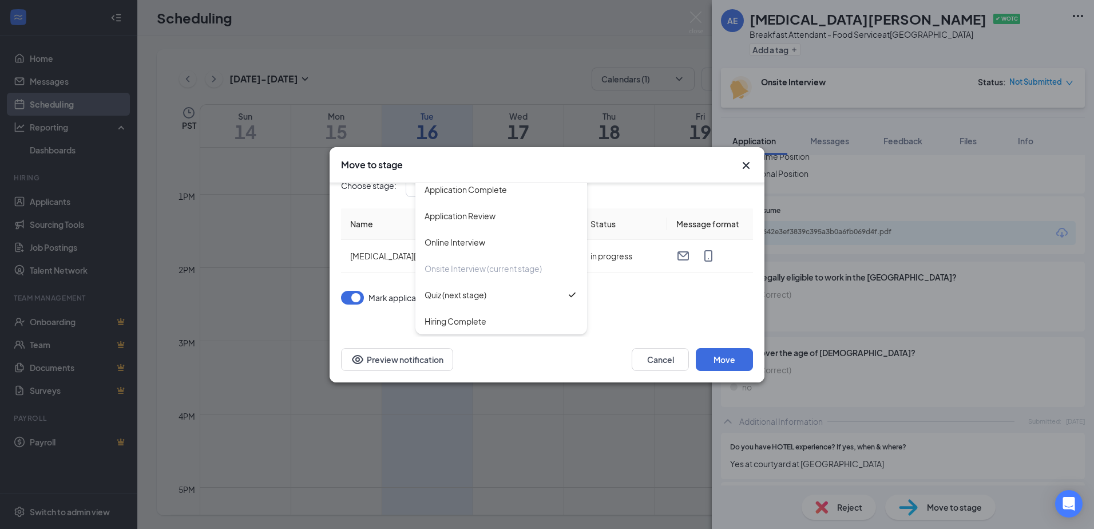
click at [744, 177] on div "Move to stage" at bounding box center [547, 165] width 435 height 36
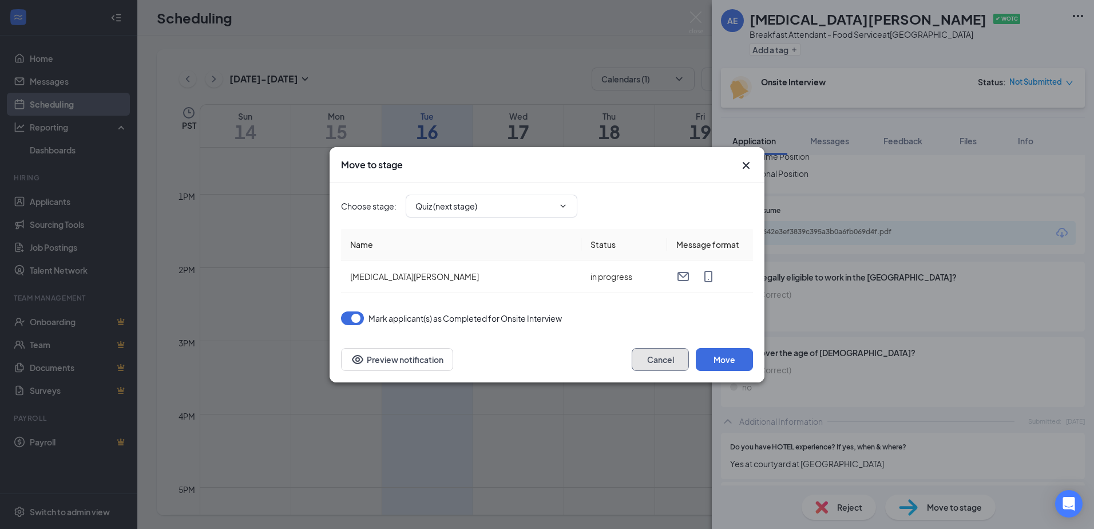
click at [664, 356] on button "Cancel" at bounding box center [660, 359] width 57 height 23
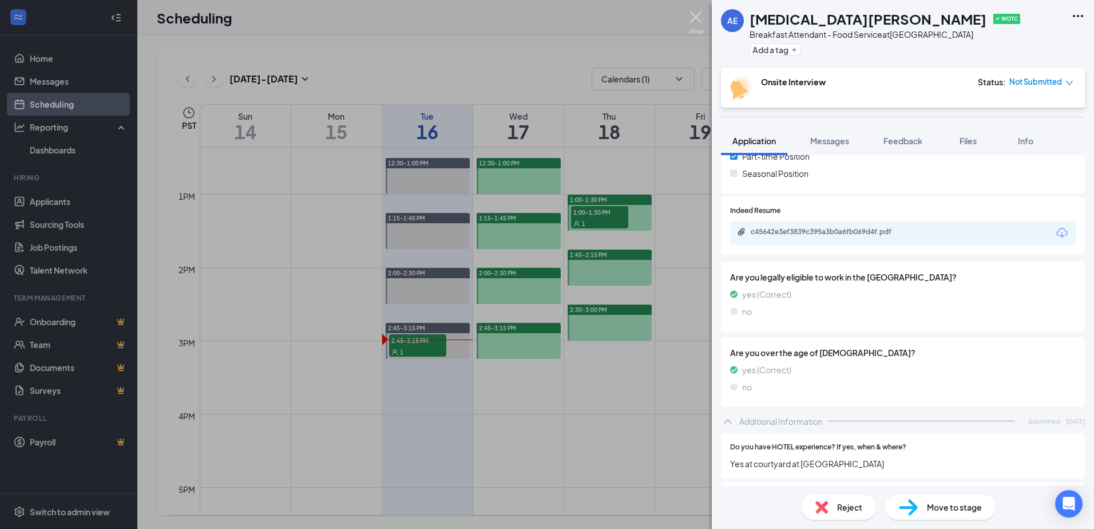
click at [698, 18] on img at bounding box center [696, 22] width 14 height 22
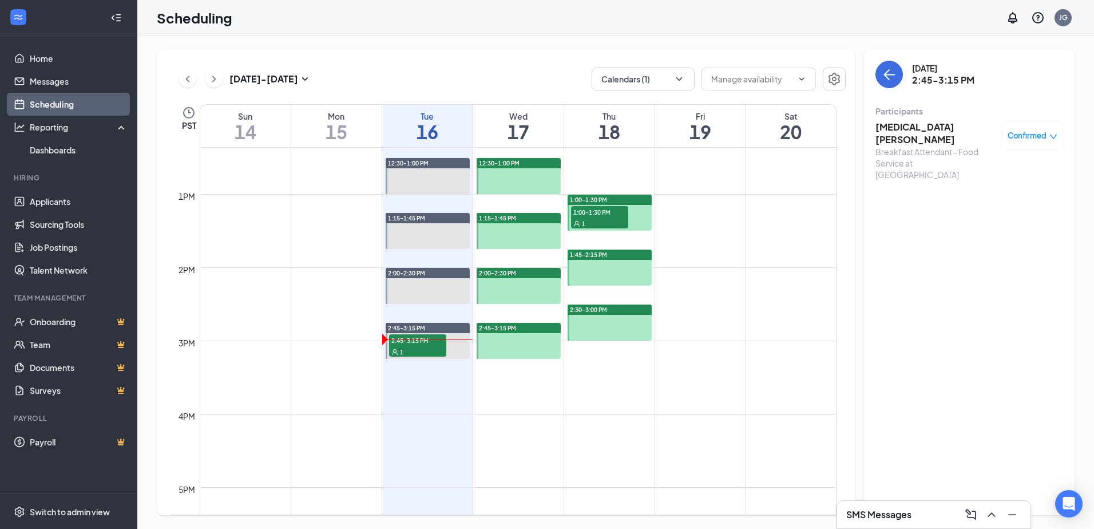
click at [601, 220] on div "1" at bounding box center [599, 222] width 57 height 11
click at [1025, 144] on div "Confirmed" at bounding box center [1033, 136] width 62 height 30
click at [1039, 138] on span "Confirmed" at bounding box center [1027, 135] width 39 height 11
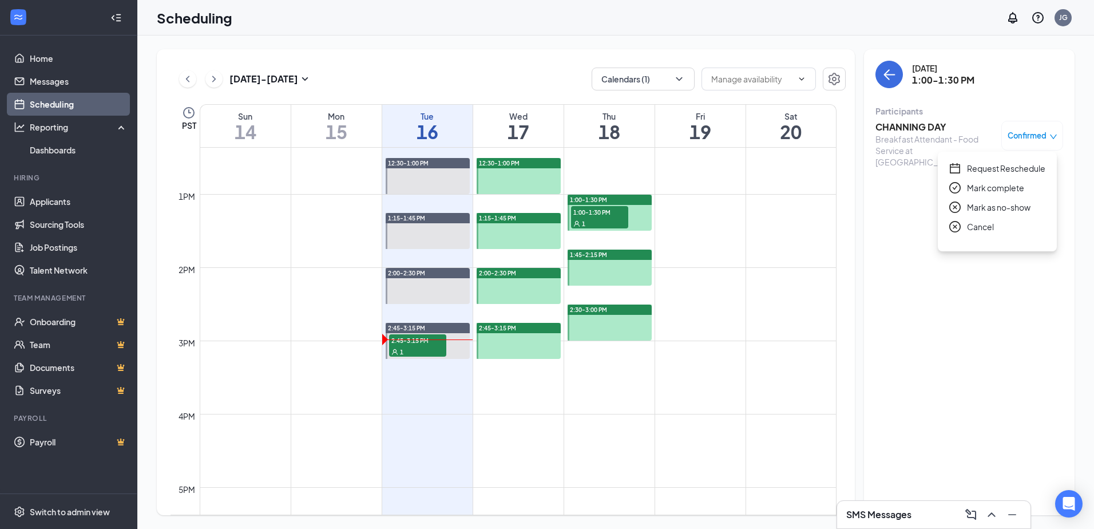
click at [979, 227] on span "Cancel" at bounding box center [980, 226] width 27 height 13
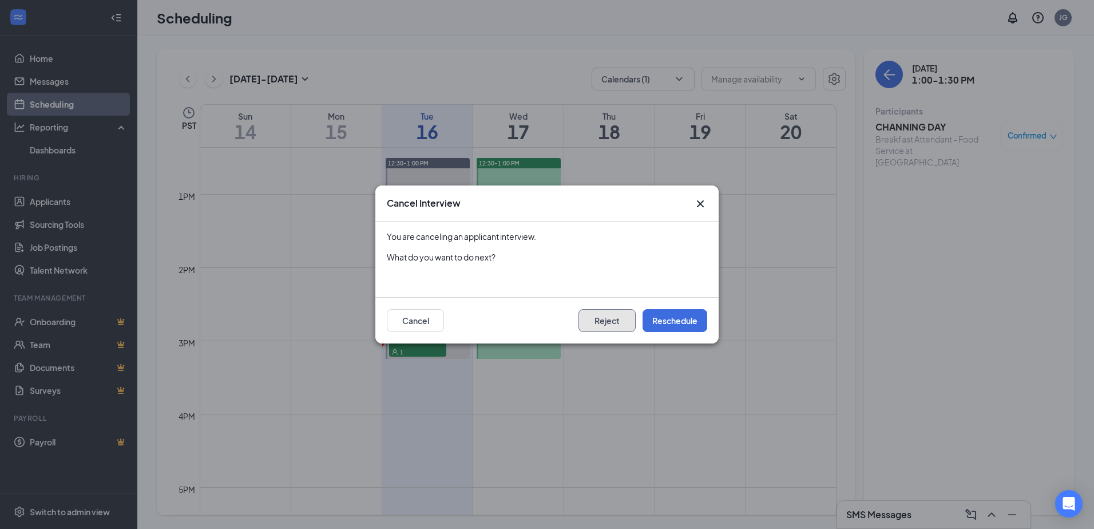
click at [626, 320] on button "Reject" at bounding box center [607, 320] width 57 height 23
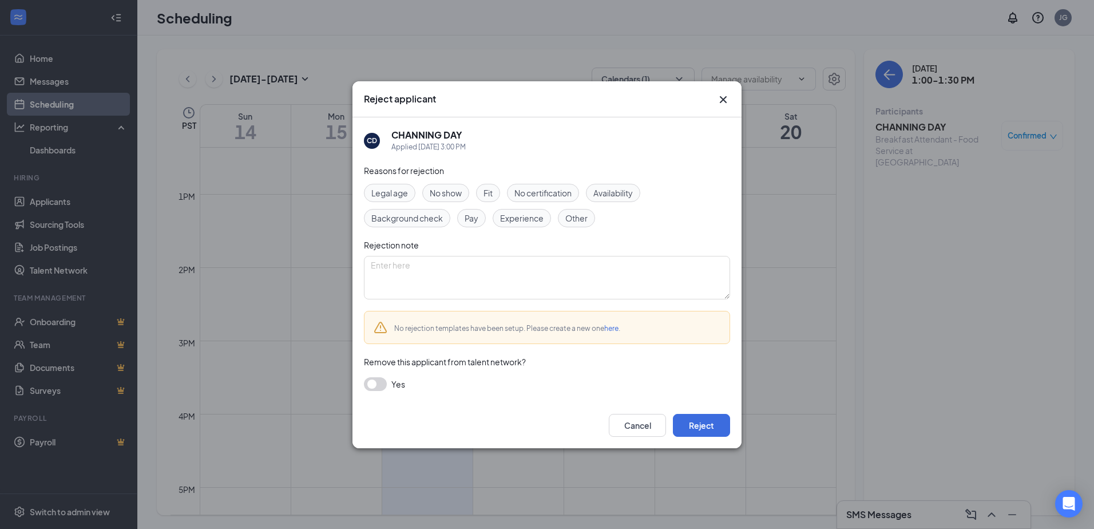
click at [583, 217] on span "Other" at bounding box center [576, 218] width 22 height 13
click at [592, 263] on textarea at bounding box center [547, 277] width 366 height 43
type textarea ":"
click at [645, 268] on textarea "Applicant rescheduled interview for a later date but I found a better fit" at bounding box center [547, 277] width 366 height 43
click at [653, 267] on textarea "Applicant rescheduled interview for a later date, but I found a better fit" at bounding box center [547, 277] width 366 height 43
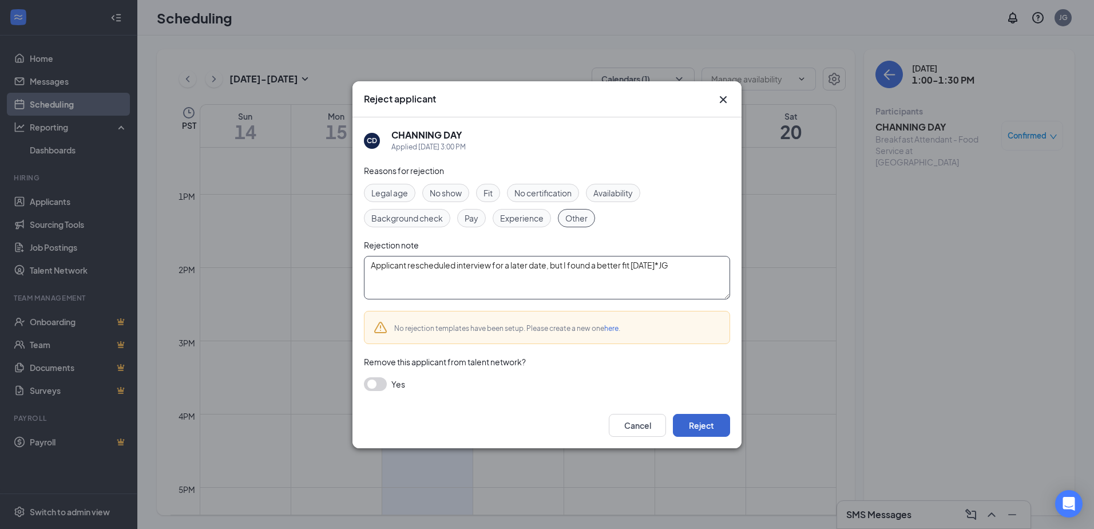
type textarea "Applicant rescheduled interview for a later date, but I found a better fit [DAT…"
click at [716, 425] on button "Reject" at bounding box center [701, 425] width 57 height 23
